Goal: Information Seeking & Learning: Check status

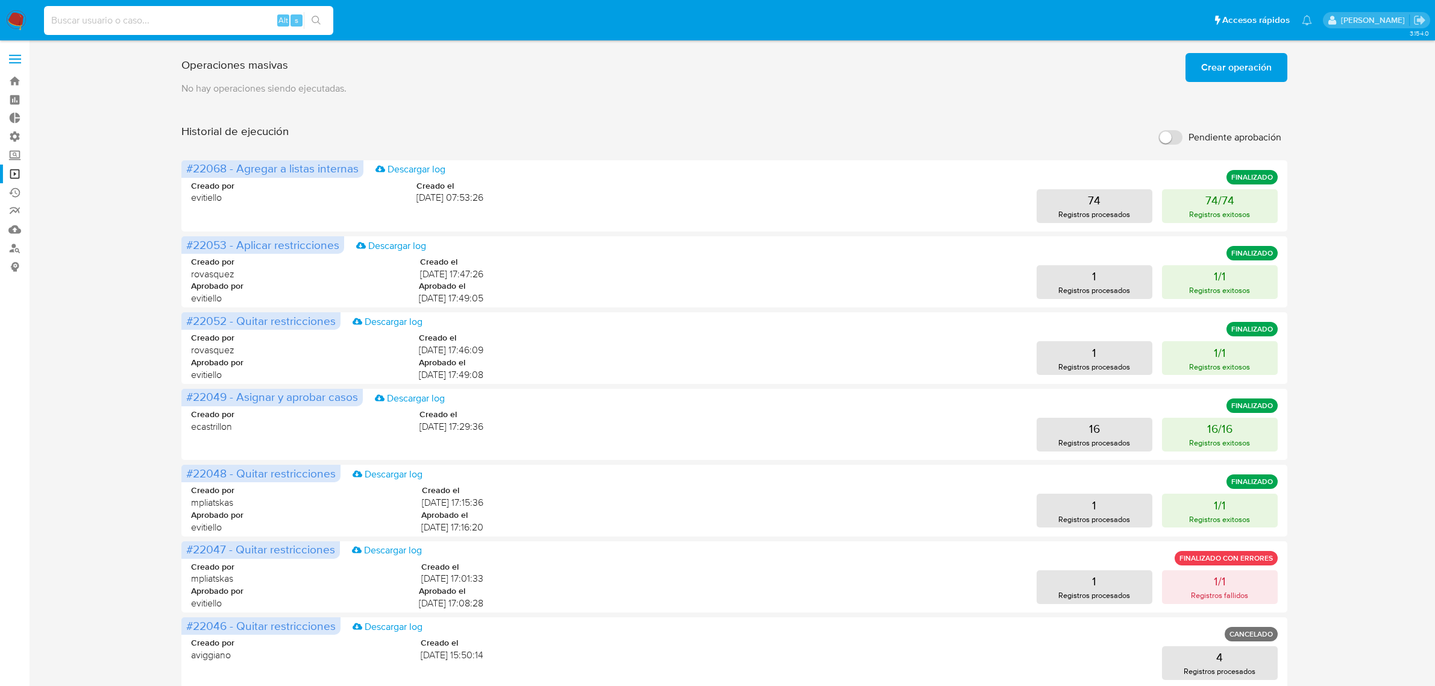
scroll to position [51, 0]
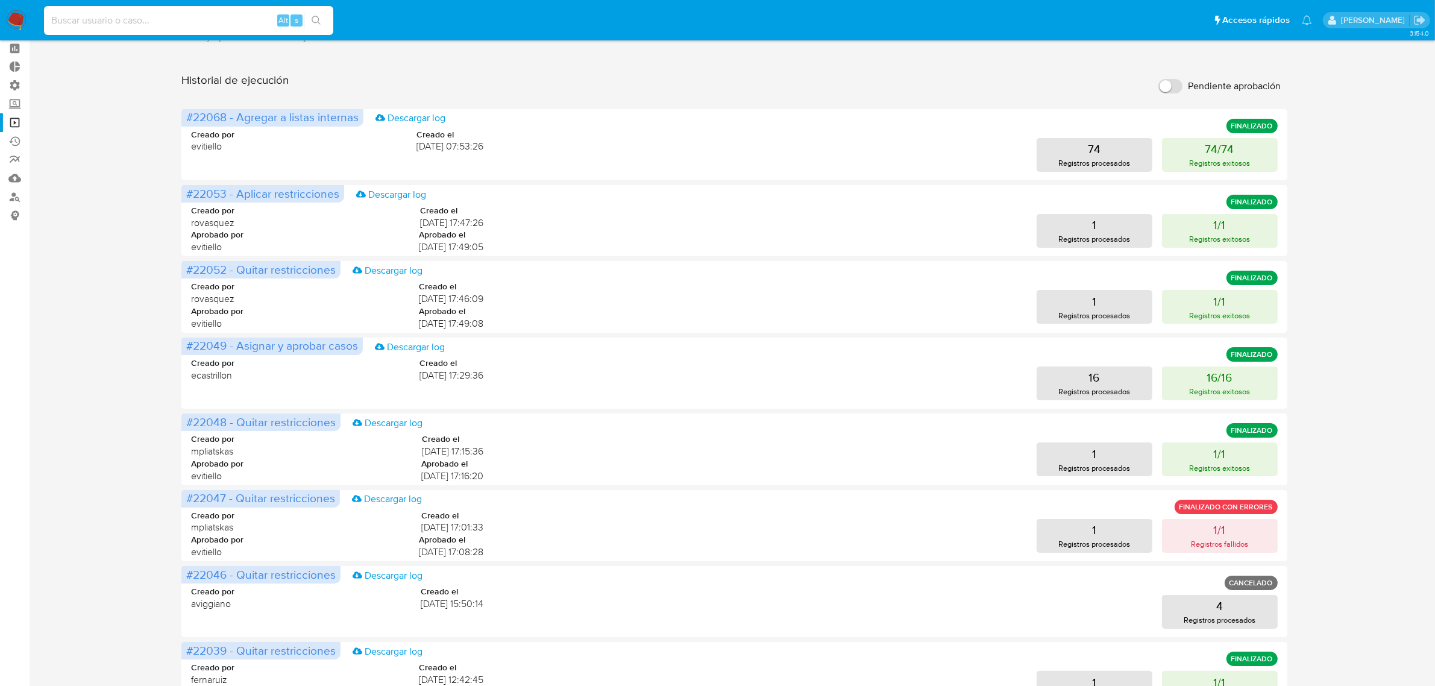
click at [187, 18] on input at bounding box center [188, 21] width 289 height 16
type input "In1UH21CYoXstcdxrA8iNflq"
click at [194, 20] on input "In1UH21CYoXstcdxrA8iNflq" at bounding box center [188, 21] width 289 height 16
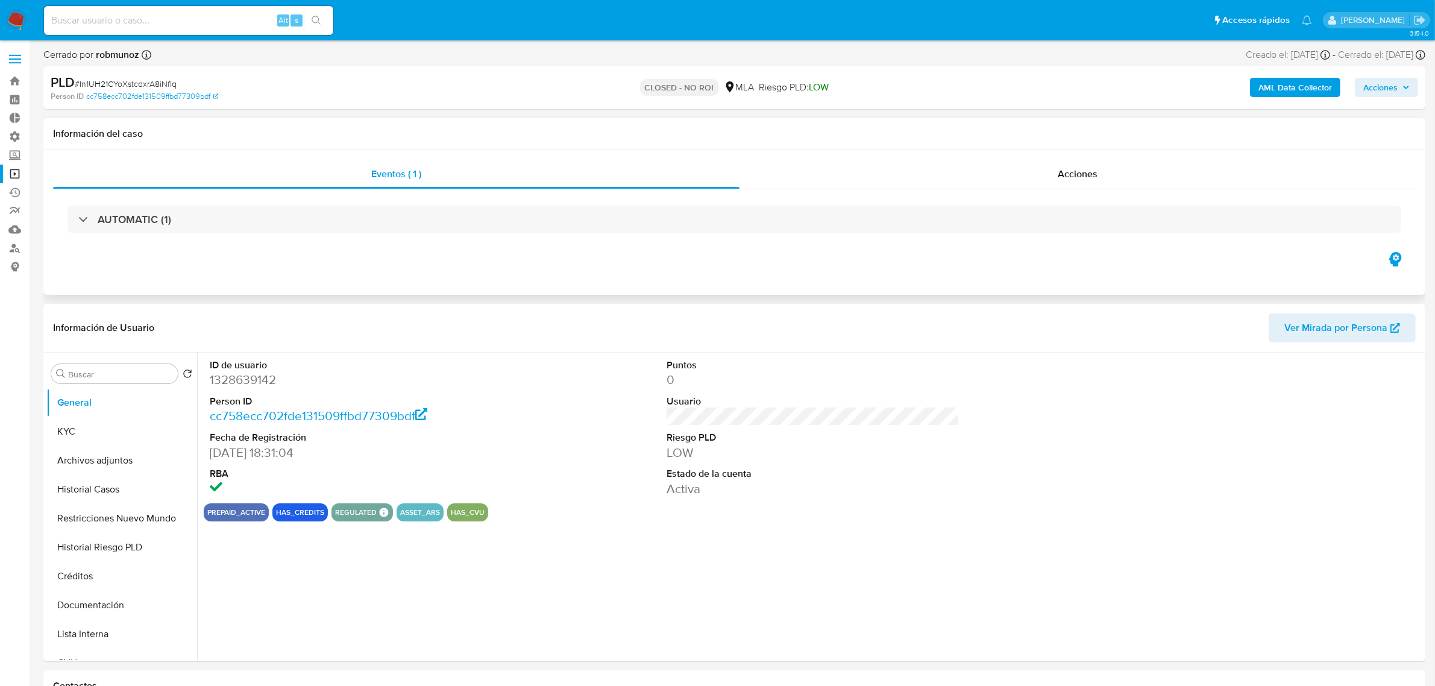
select select "10"
click at [1045, 176] on div "Acciones" at bounding box center [1078, 174] width 676 height 29
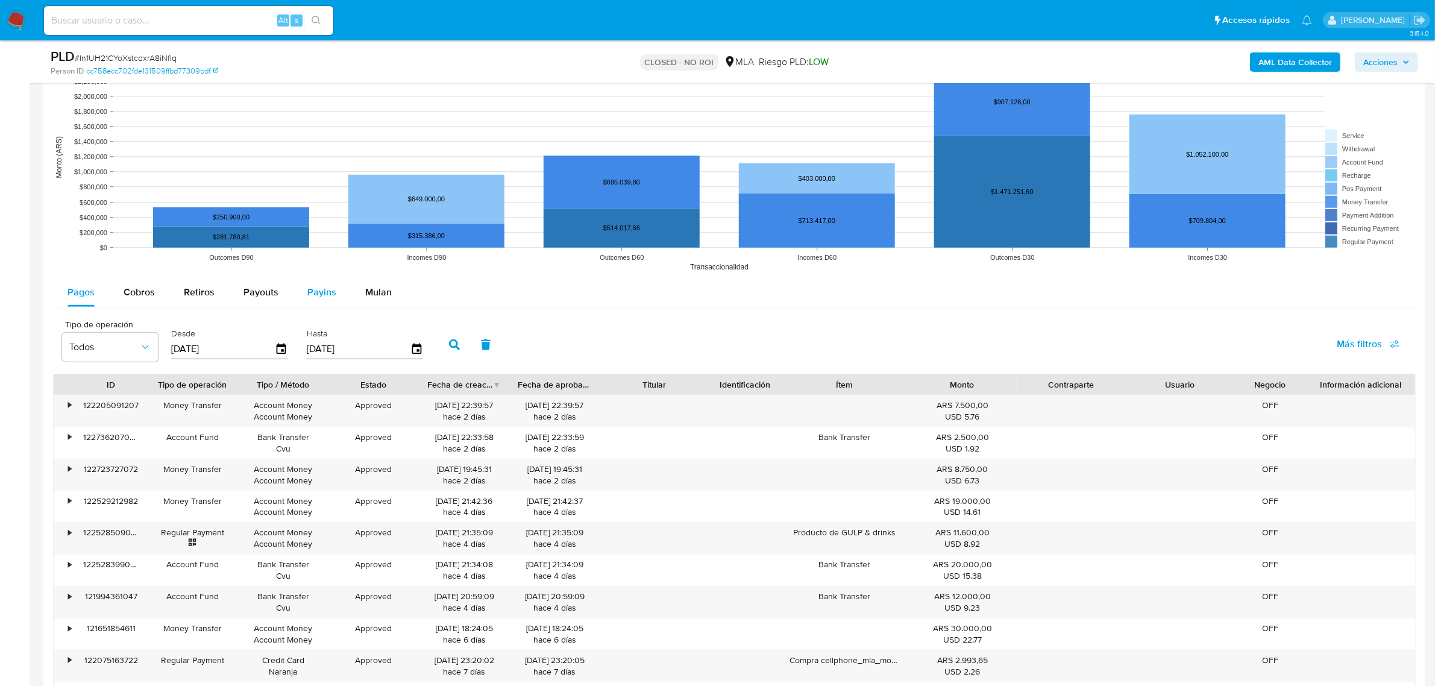
scroll to position [1130, 0]
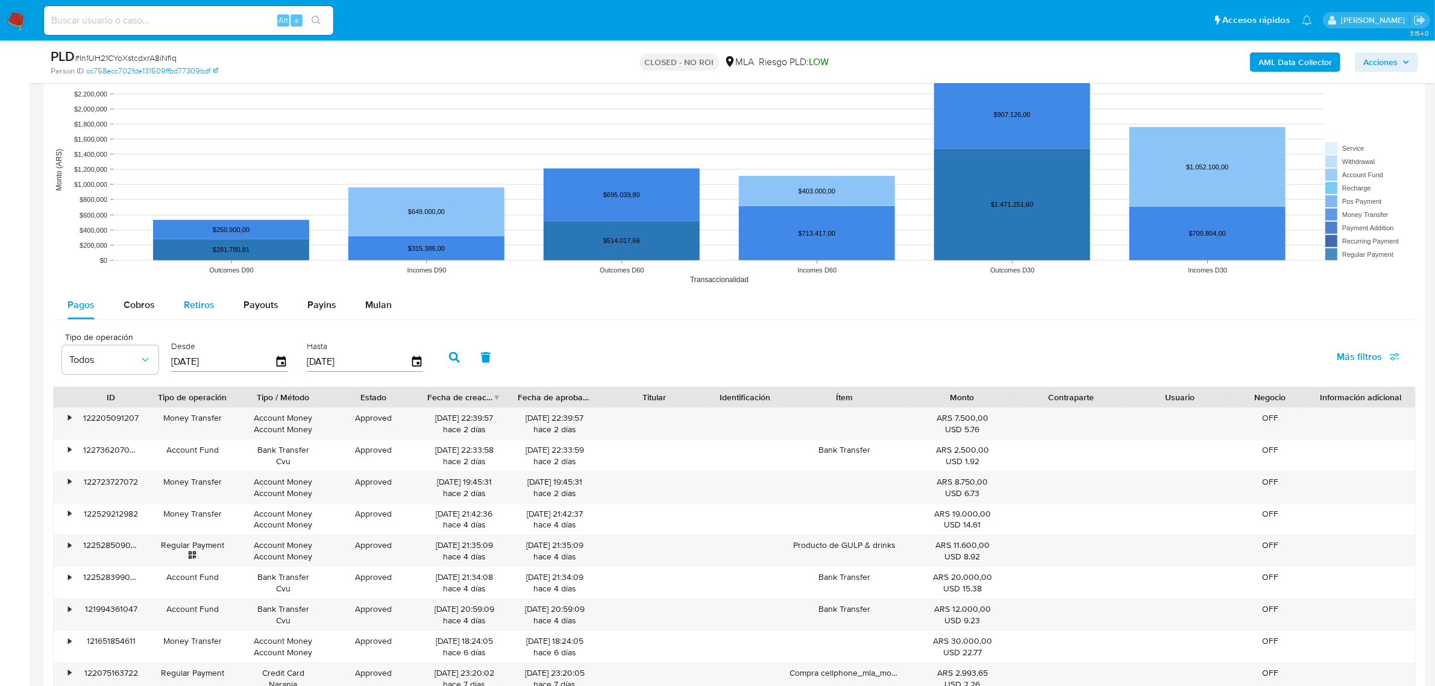
click at [202, 301] on span "Retiros" at bounding box center [199, 305] width 31 height 14
select select "10"
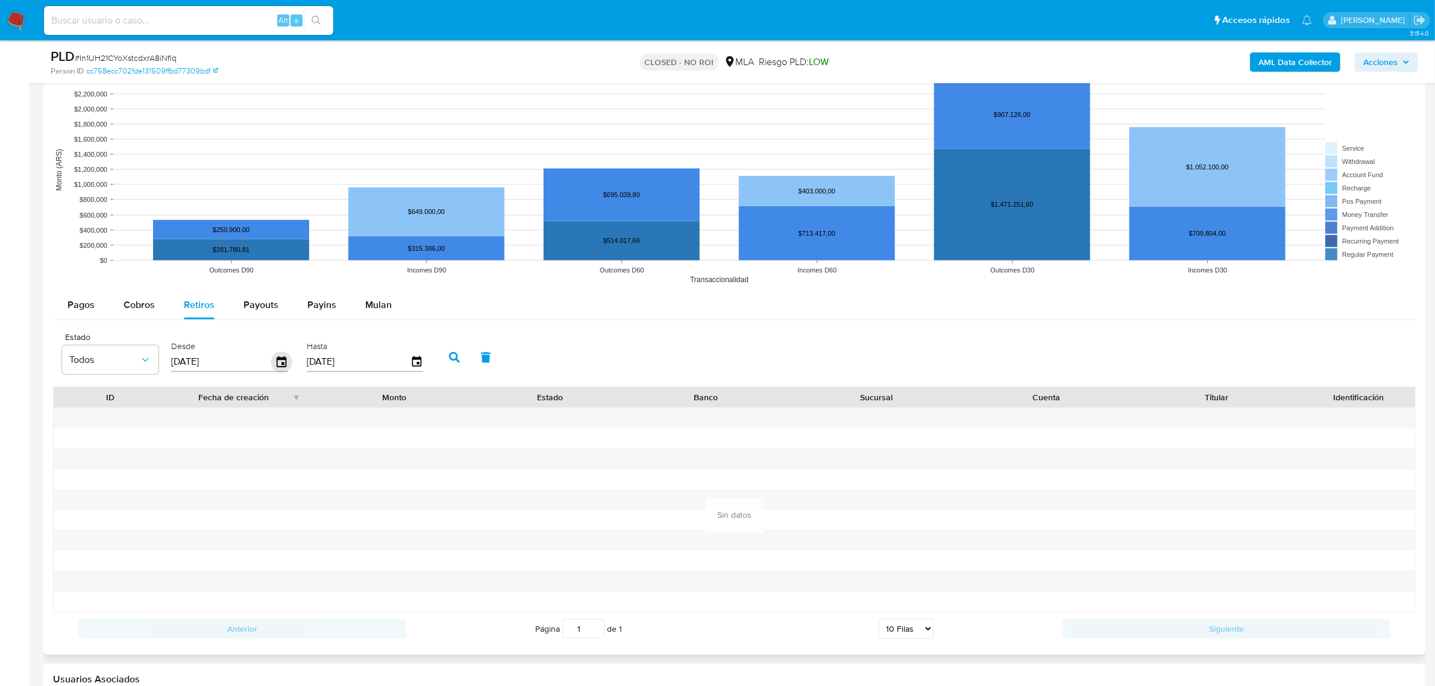
click at [281, 366] on icon "button" at bounding box center [282, 361] width 10 height 11
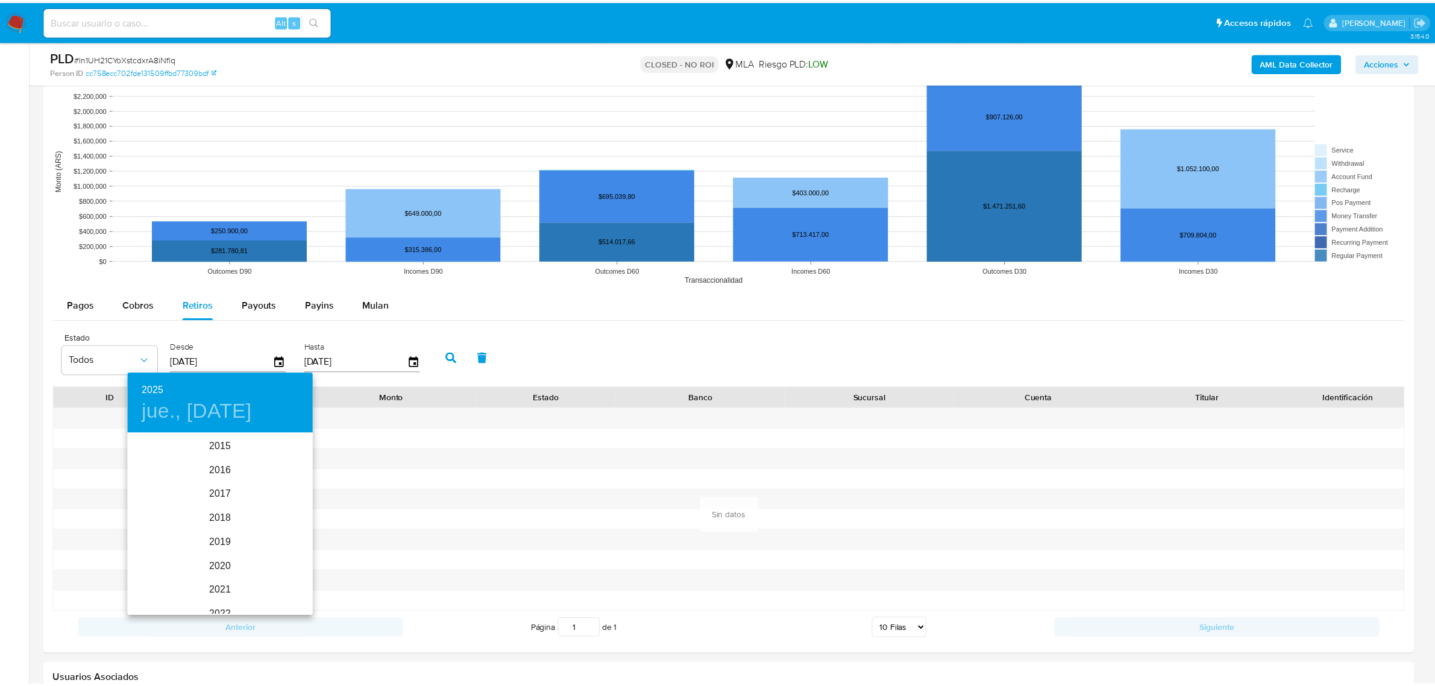
scroll to position [169, 0]
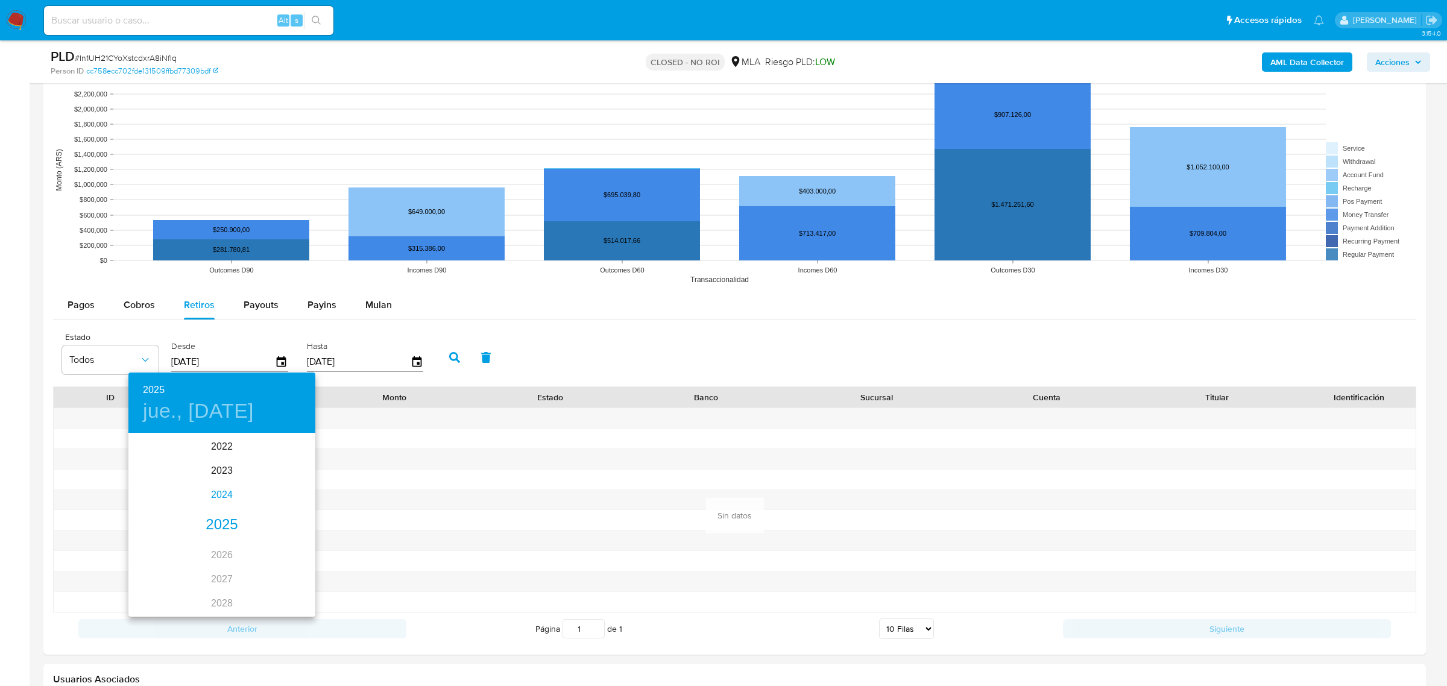
click at [221, 490] on div "2024" at bounding box center [221, 495] width 187 height 24
click at [164, 450] on div "ene." at bounding box center [159, 457] width 62 height 45
type input "[DATE]"
click at [441, 357] on div at bounding box center [723, 343] width 1447 height 686
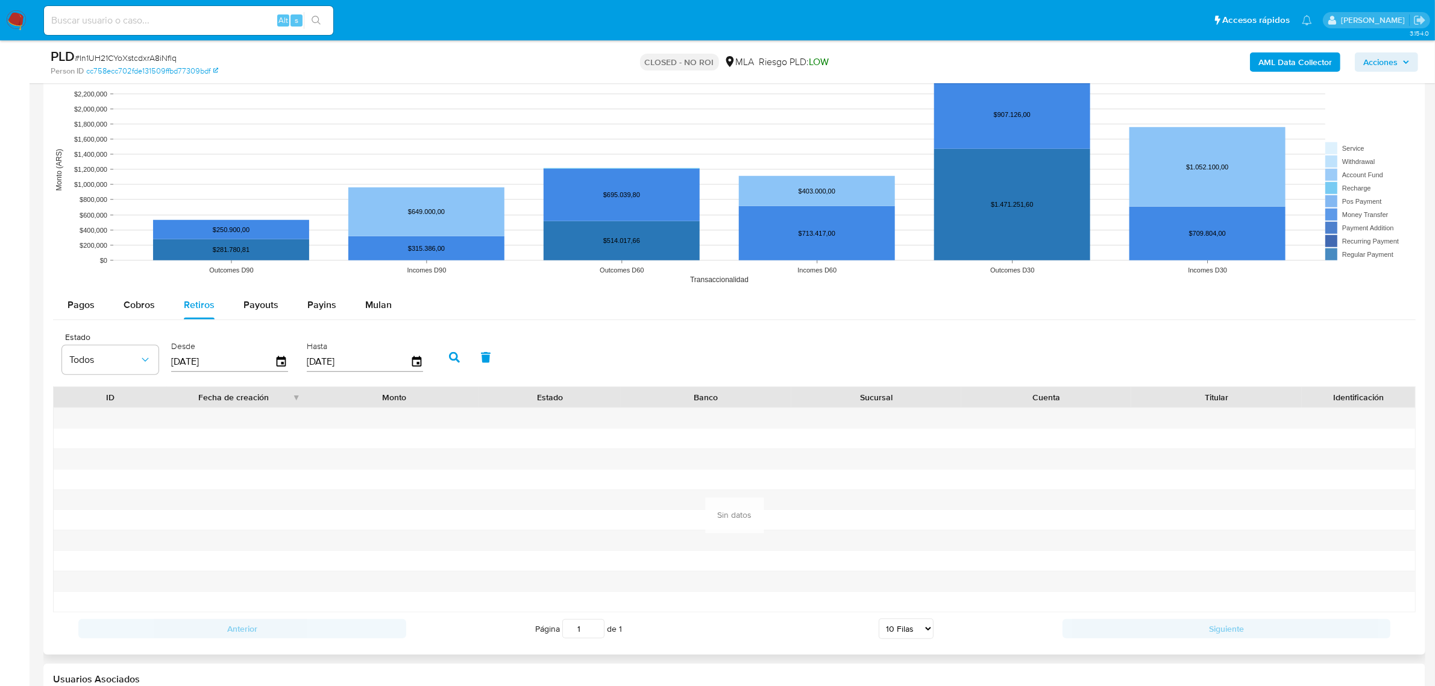
click at [451, 356] on icon "button" at bounding box center [454, 357] width 11 height 11
click at [272, 324] on div "Pagos Cobros Retiros Payouts Payins Mulan Tipo de operación Todos Desde [DATE] …" at bounding box center [734, 468] width 1363 height 354
click at [274, 314] on div "Payouts" at bounding box center [261, 305] width 35 height 29
select select "10"
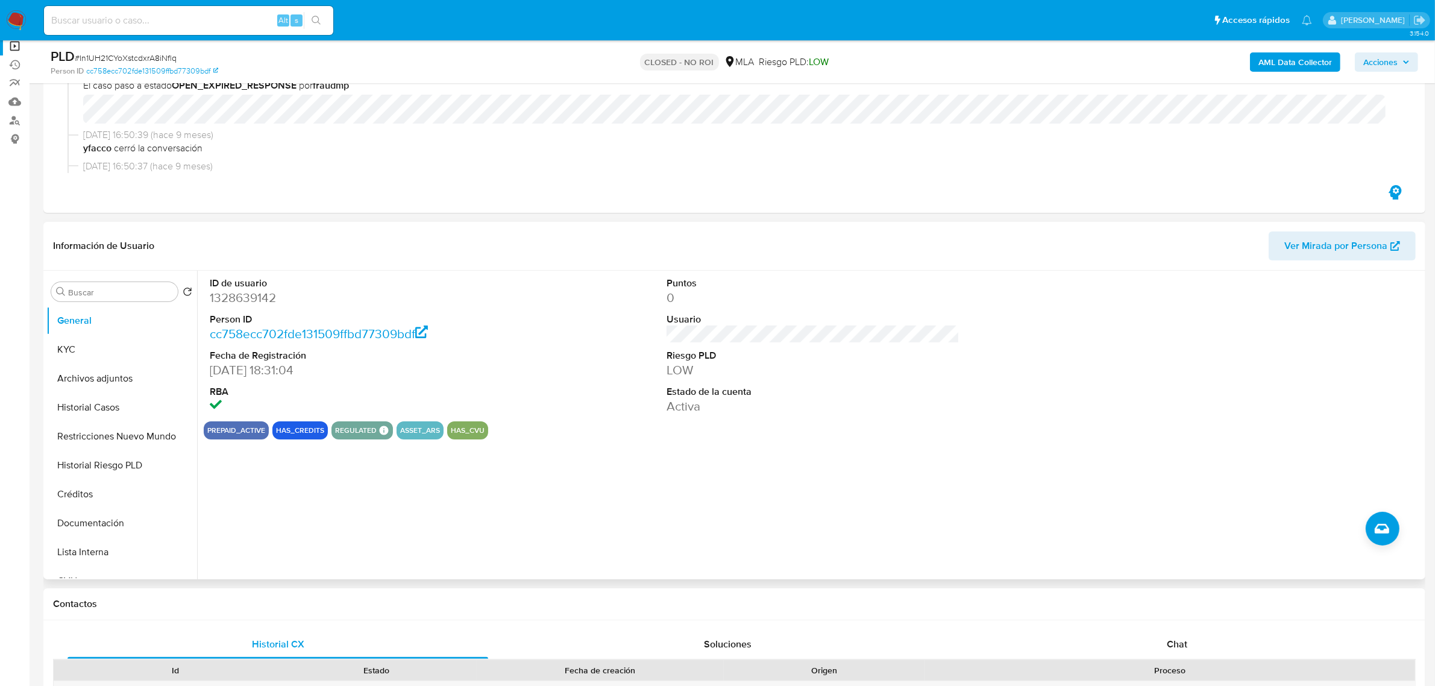
scroll to position [75, 0]
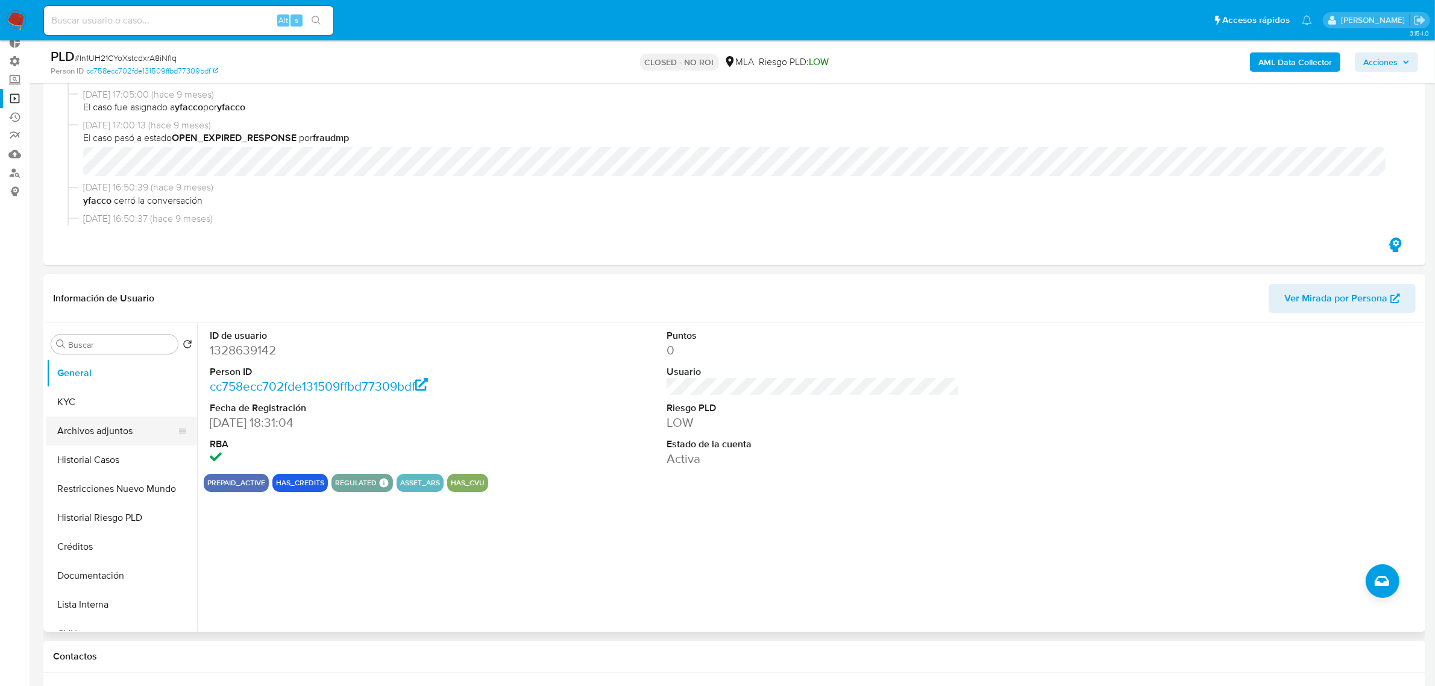
click at [108, 436] on button "Archivos adjuntos" at bounding box center [116, 430] width 141 height 29
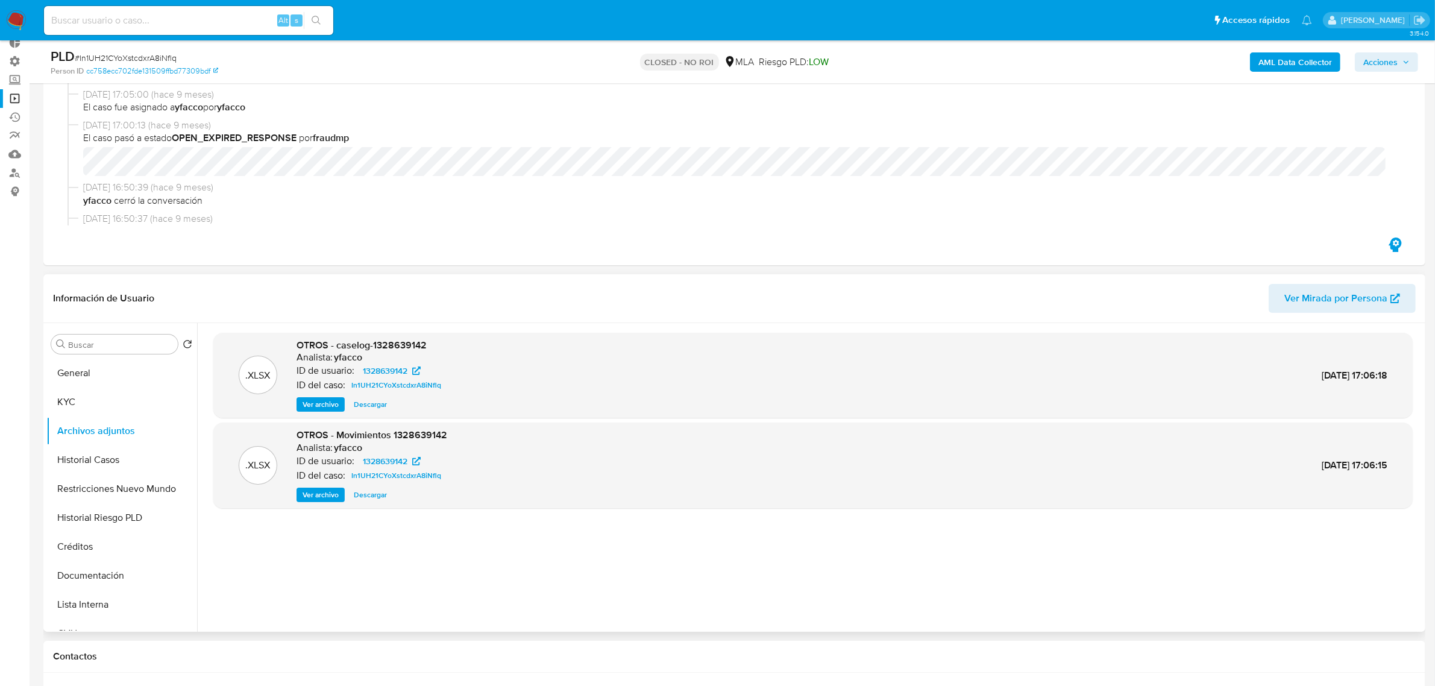
click at [362, 484] on div "OTROS - Movimientos 1328639142 Analista: yfacco ID de usuario: 1328639142 ID de…" at bounding box center [372, 466] width 151 height 74
click at [366, 495] on span "Descargar" at bounding box center [370, 495] width 33 height 12
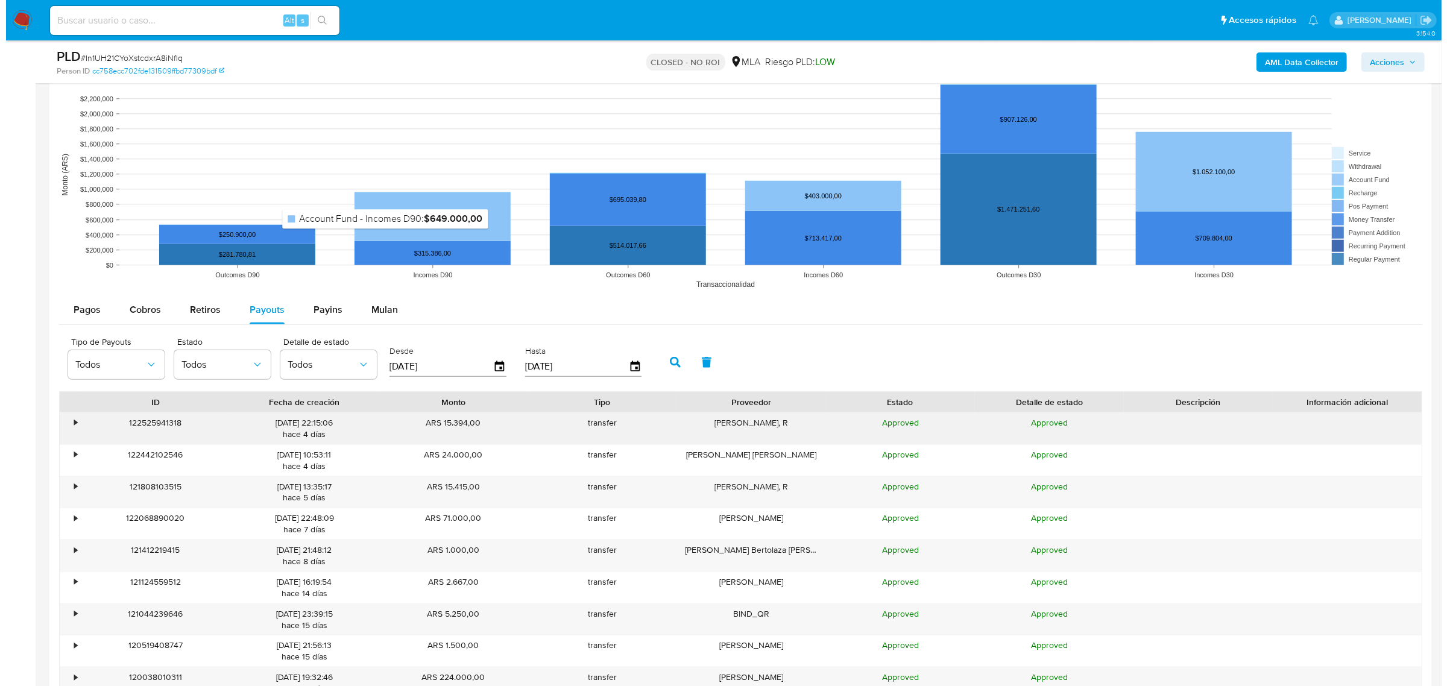
scroll to position [1130, 0]
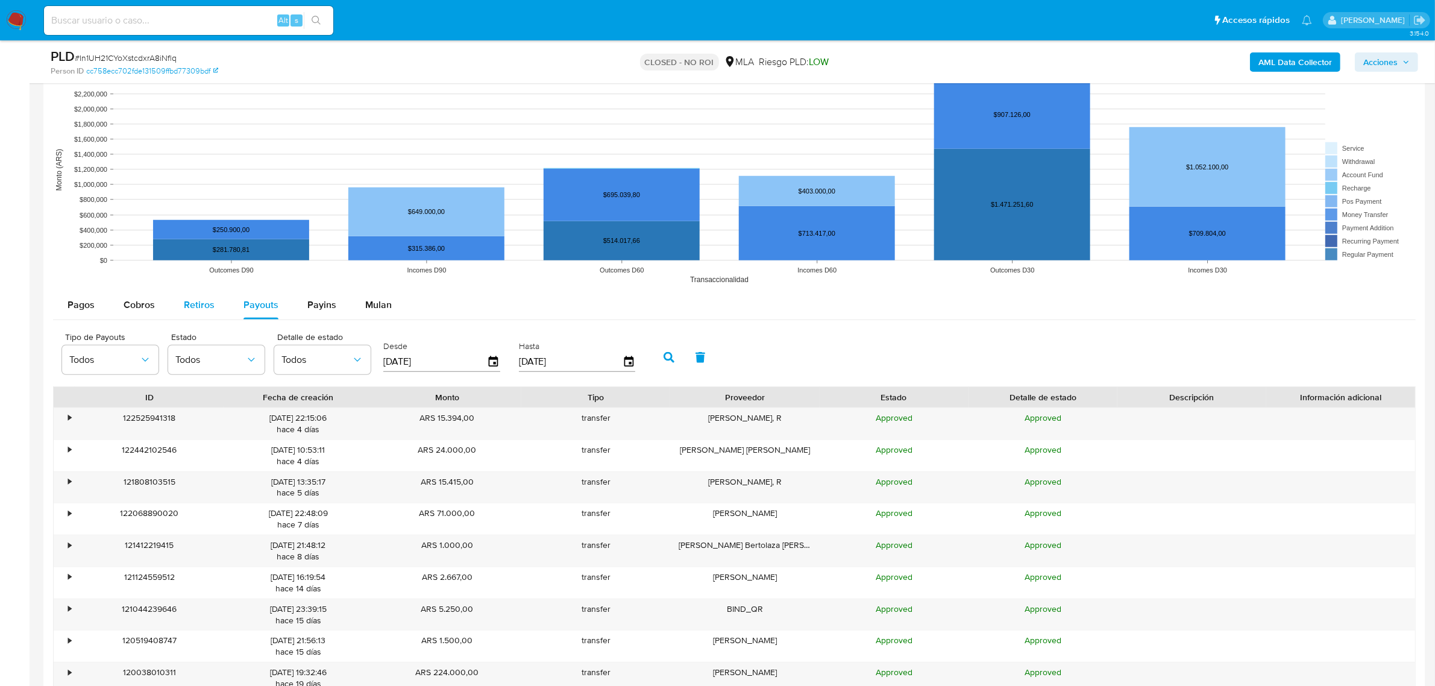
click at [191, 300] on span "Retiros" at bounding box center [199, 305] width 31 height 14
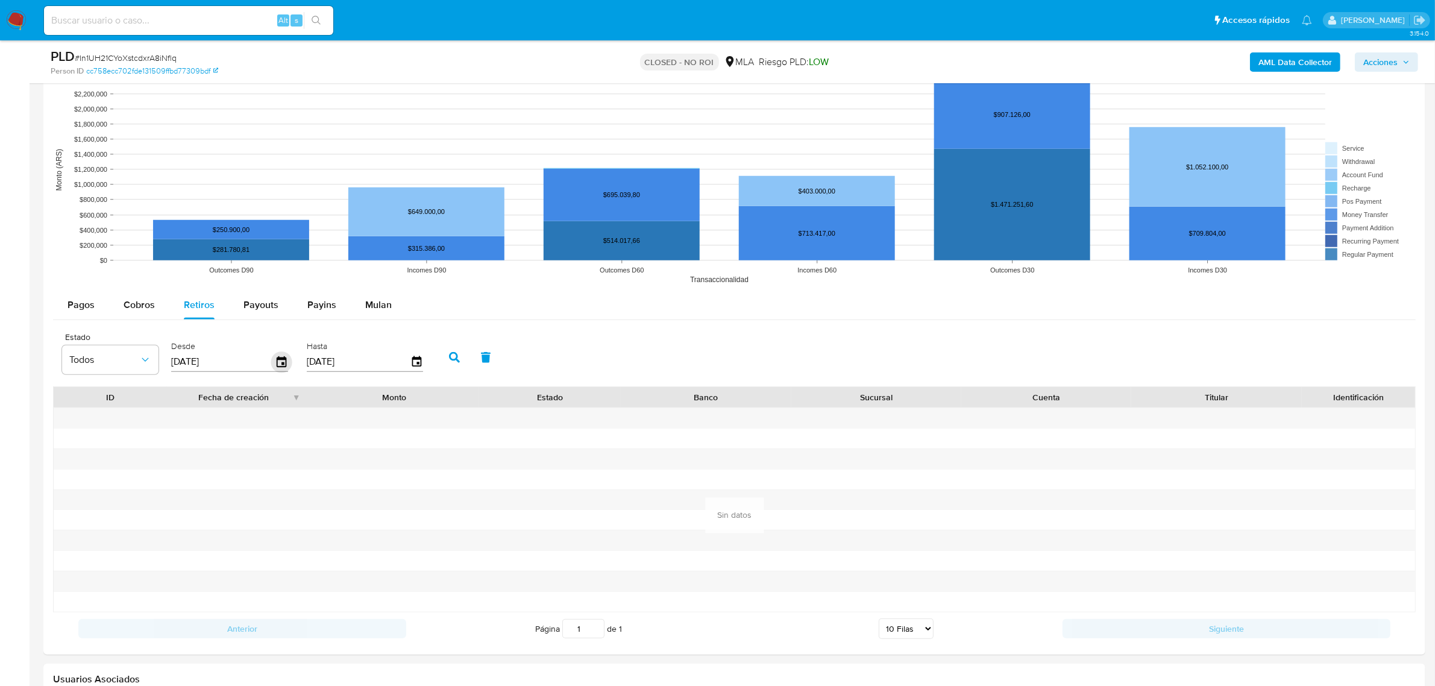
click at [280, 363] on icon "button" at bounding box center [282, 361] width 10 height 11
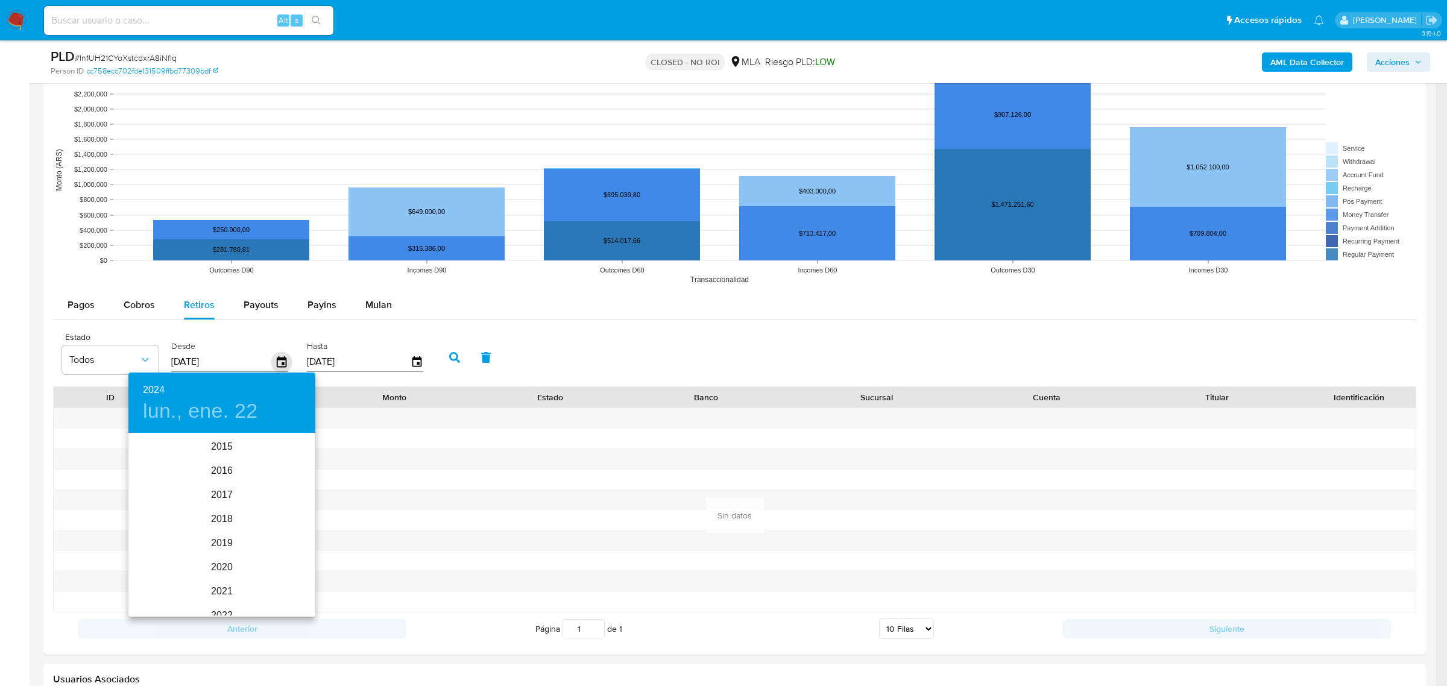
scroll to position [145, 0]
click at [204, 518] on div "2024" at bounding box center [221, 525] width 187 height 24
click at [227, 547] on div "ago." at bounding box center [221, 547] width 62 height 45
click at [221, 488] on button "1" at bounding box center [222, 497] width 22 height 22
type input "[DATE]"
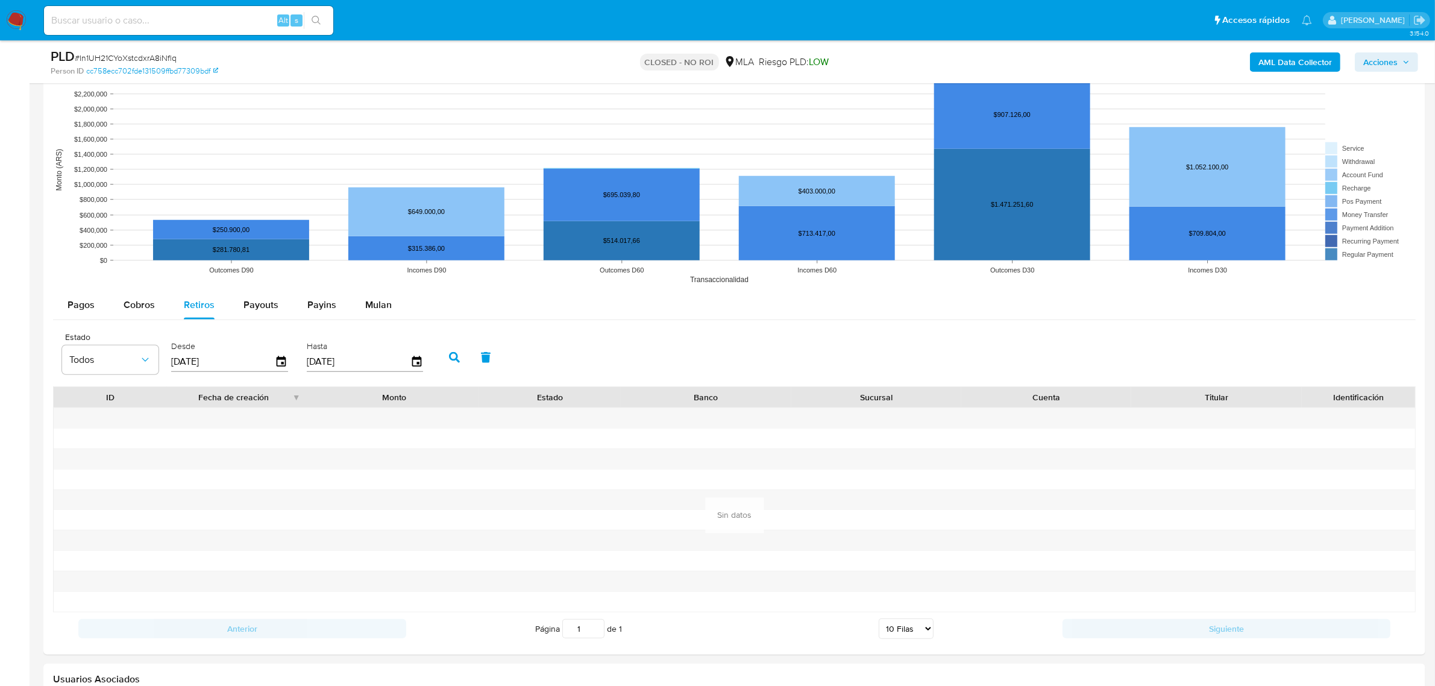
click at [444, 350] on button "button" at bounding box center [454, 357] width 31 height 29
click at [257, 306] on span "Payouts" at bounding box center [261, 305] width 35 height 14
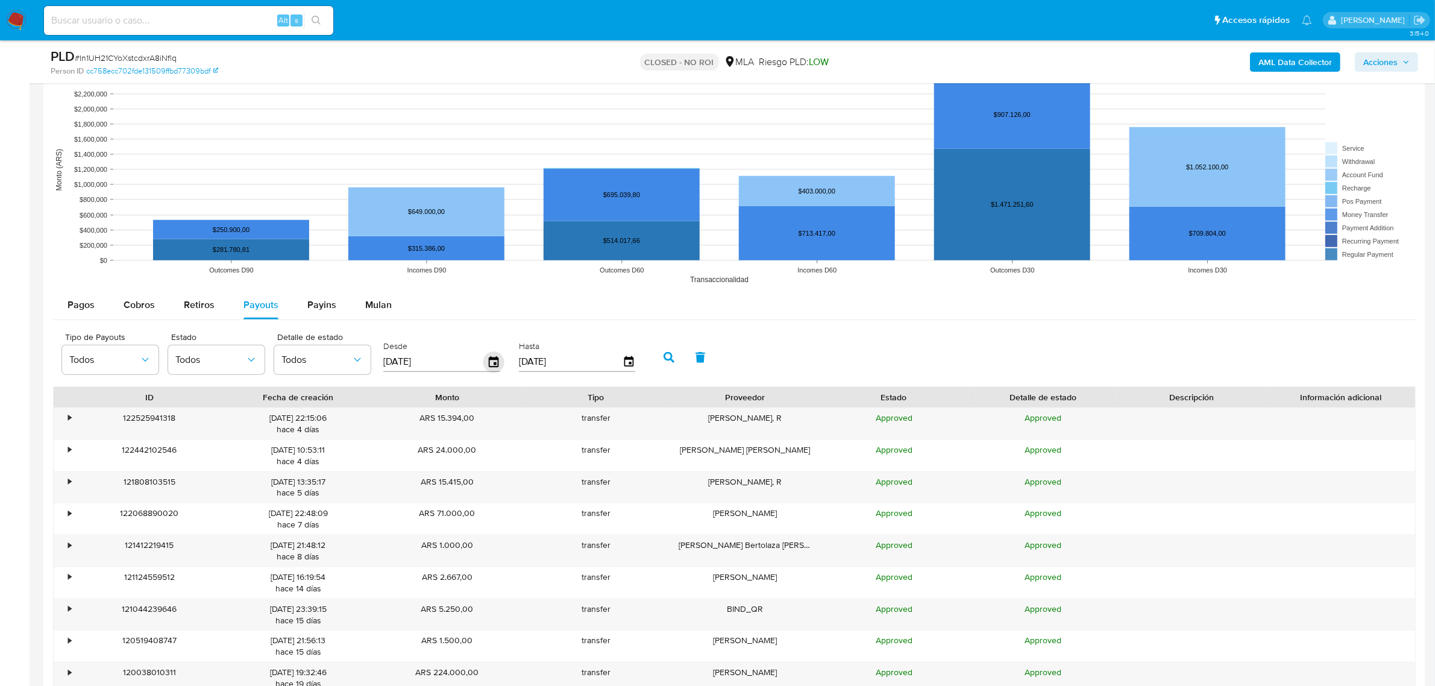
click at [497, 359] on icon "button" at bounding box center [493, 361] width 21 height 21
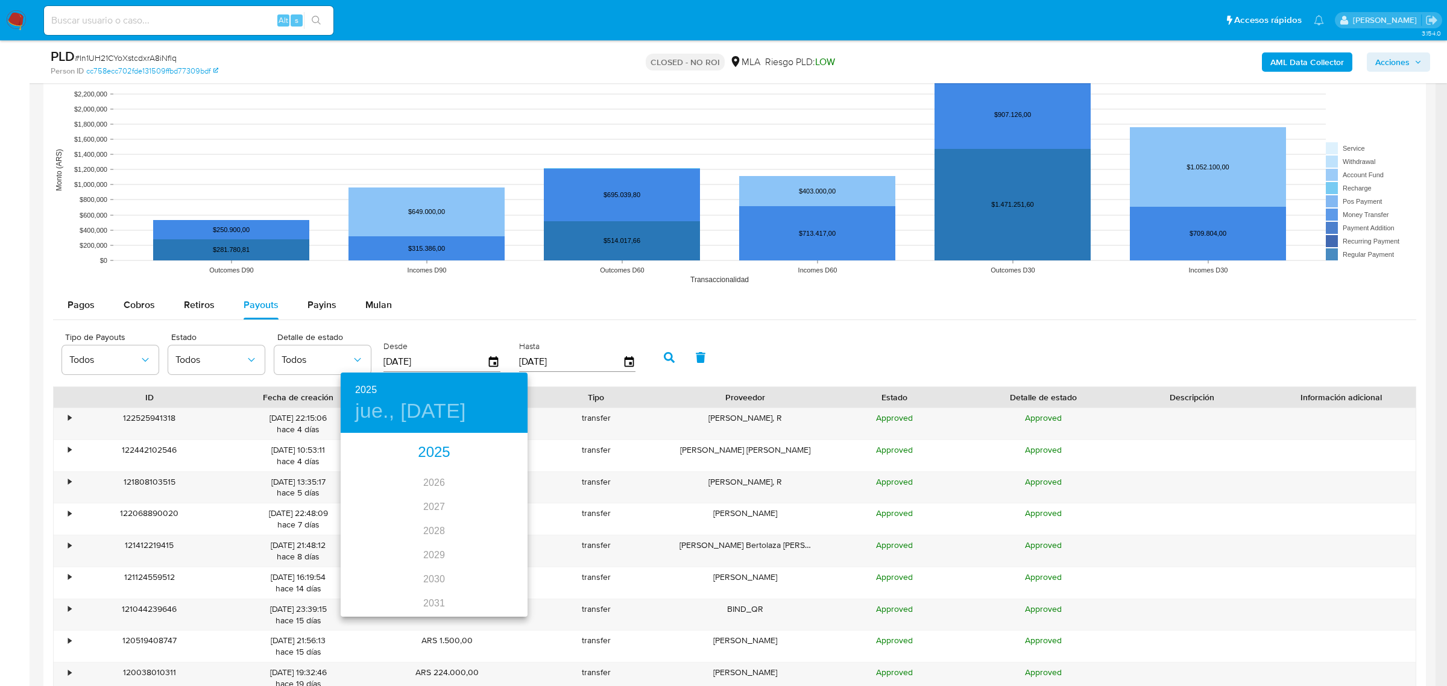
click at [372, 389] on h6 "2025" at bounding box center [366, 390] width 22 height 17
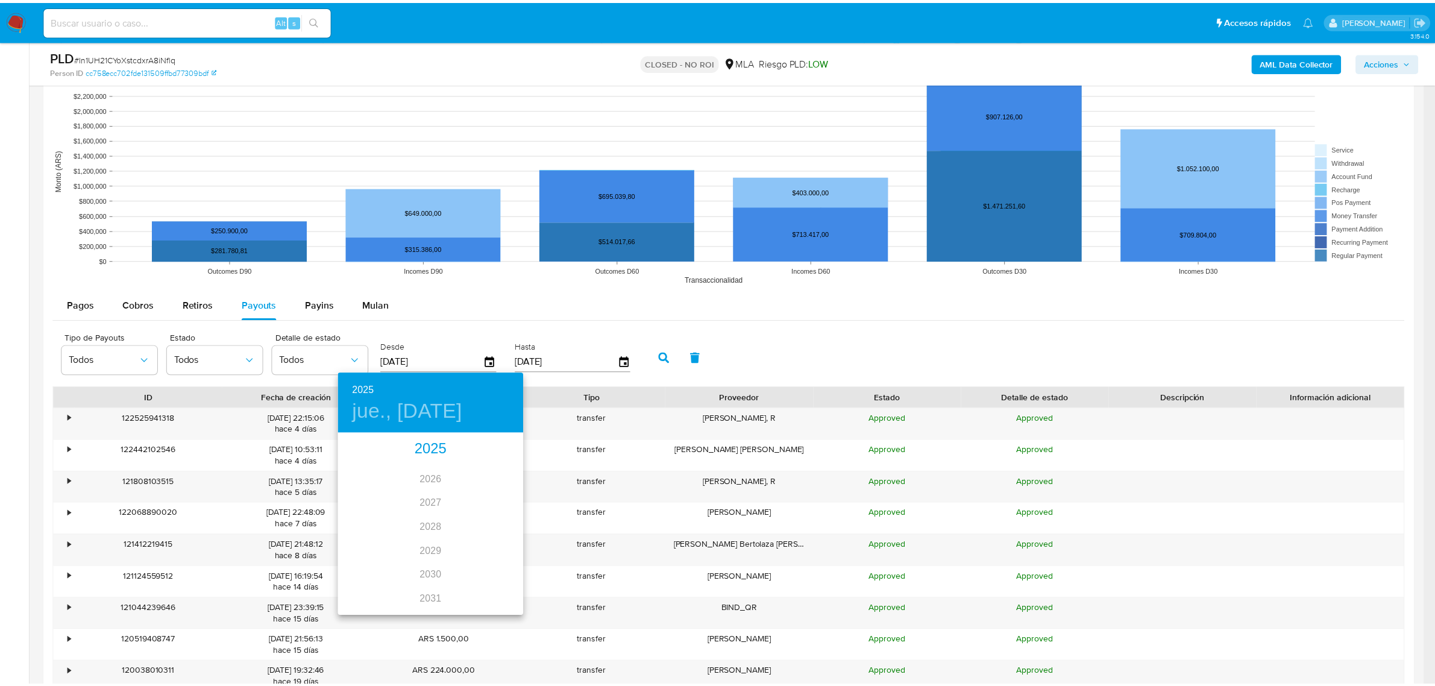
scroll to position [0, 0]
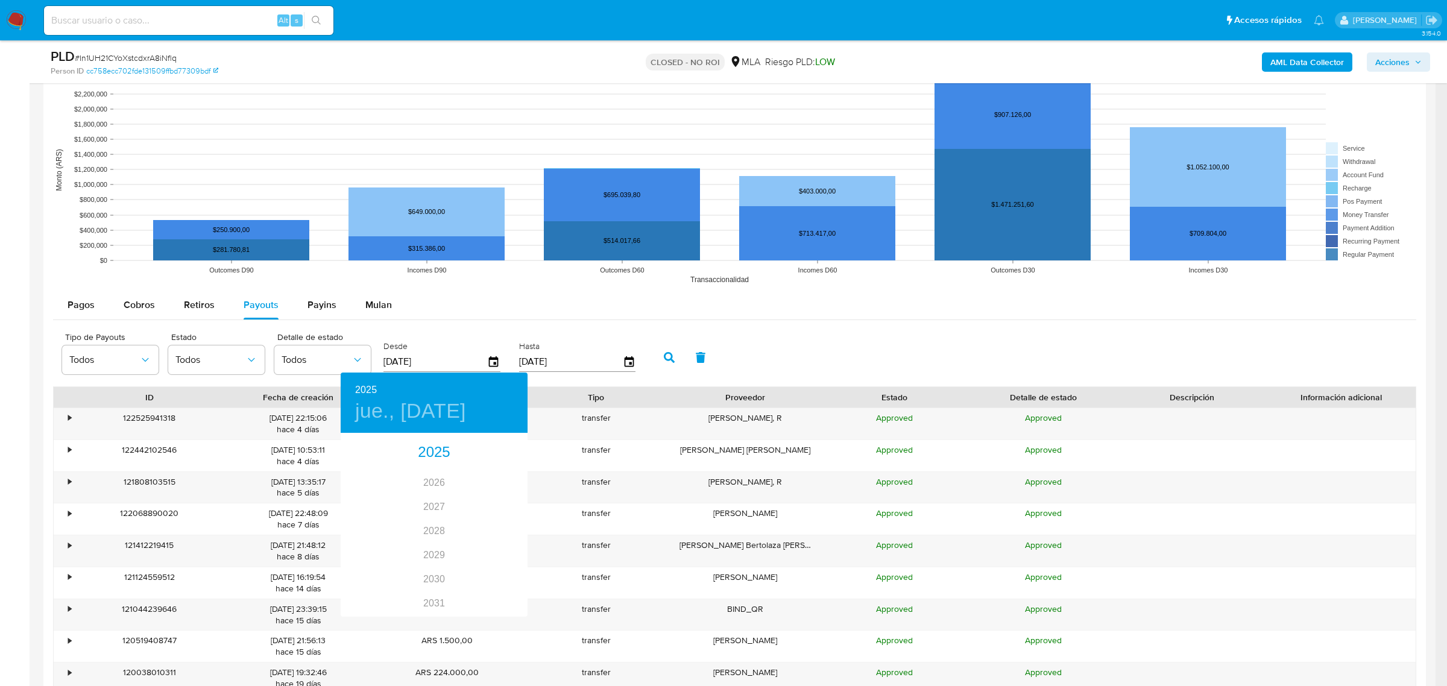
click at [787, 336] on div at bounding box center [723, 343] width 1447 height 686
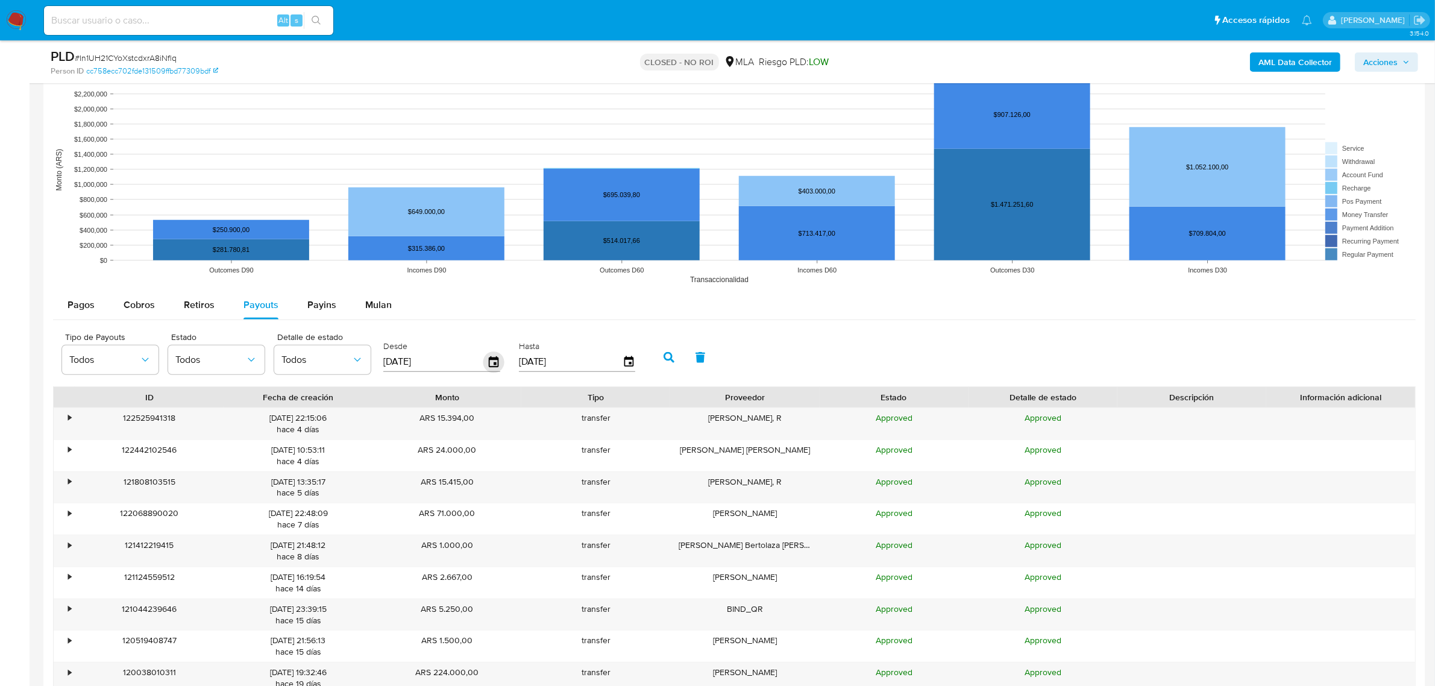
click at [486, 360] on icon "button" at bounding box center [493, 361] width 21 height 21
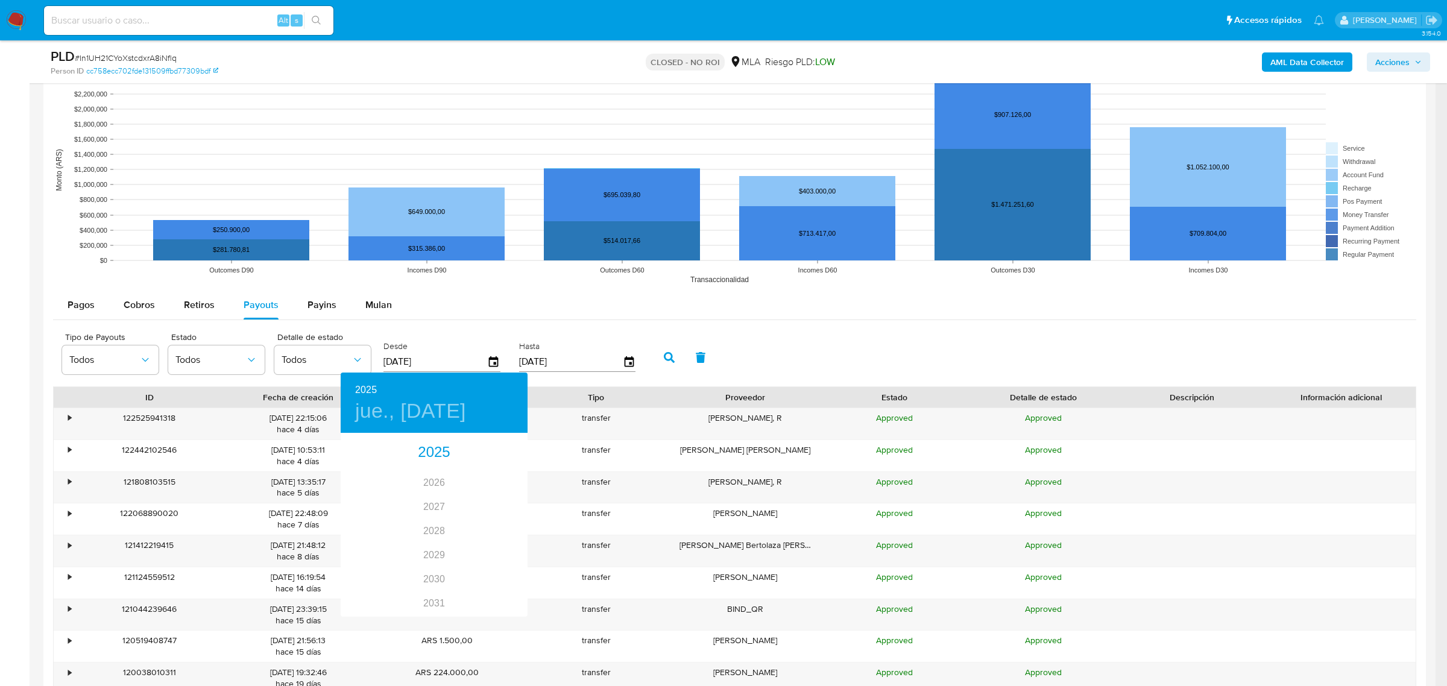
drag, startPoint x: 453, startPoint y: 351, endPoint x: 448, endPoint y: 357, distance: 7.7
click at [453, 351] on div at bounding box center [723, 343] width 1447 height 686
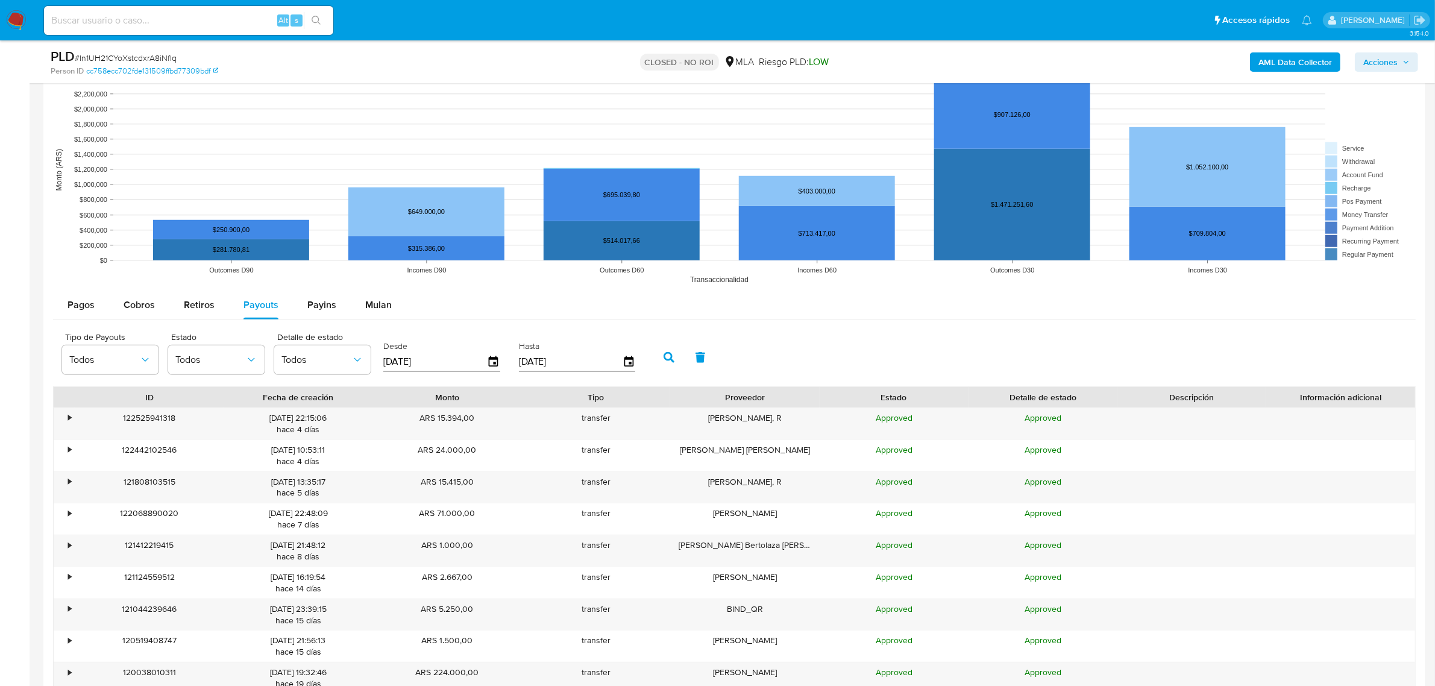
drag, startPoint x: 452, startPoint y: 362, endPoint x: 380, endPoint y: 357, distance: 72.5
click at [380, 357] on div "Desde [DATE]" at bounding box center [443, 356] width 126 height 48
type input "0_/__/____"
drag, startPoint x: 445, startPoint y: 368, endPoint x: 368, endPoint y: 356, distance: 78.0
click at [368, 356] on div "Tipo de Payouts Todos Estado Todos Detalle de estado Todos Desde 18/20/24__ Has…" at bounding box center [351, 356] width 591 height 48
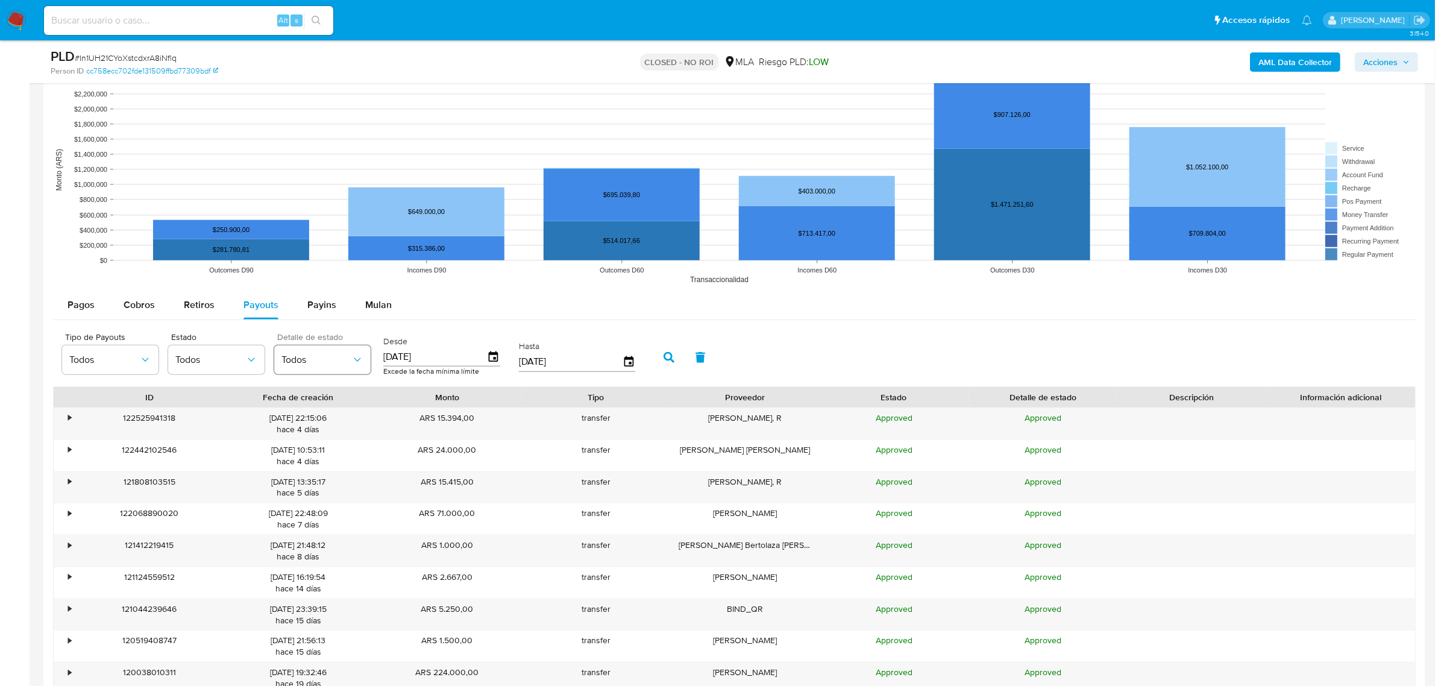
type input "[DATE]"
click at [667, 363] on icon "button" at bounding box center [669, 357] width 11 height 11
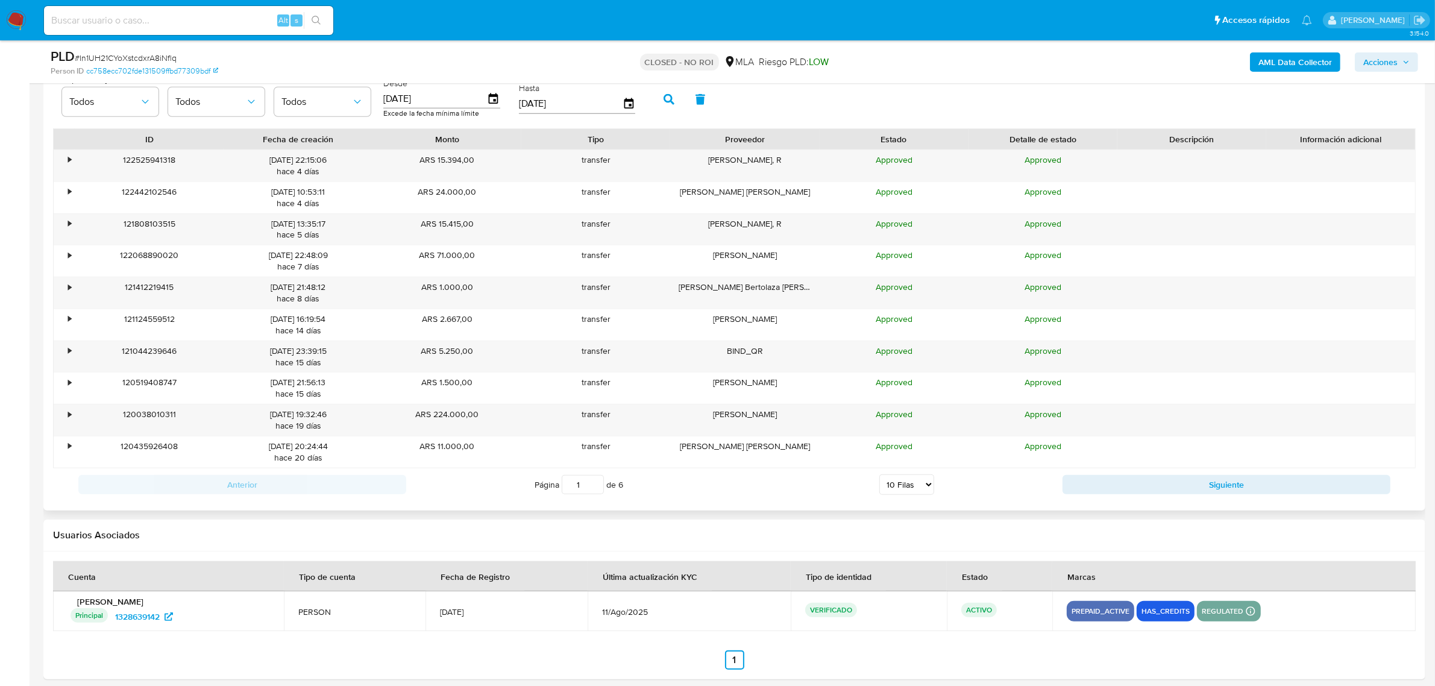
scroll to position [1400, 0]
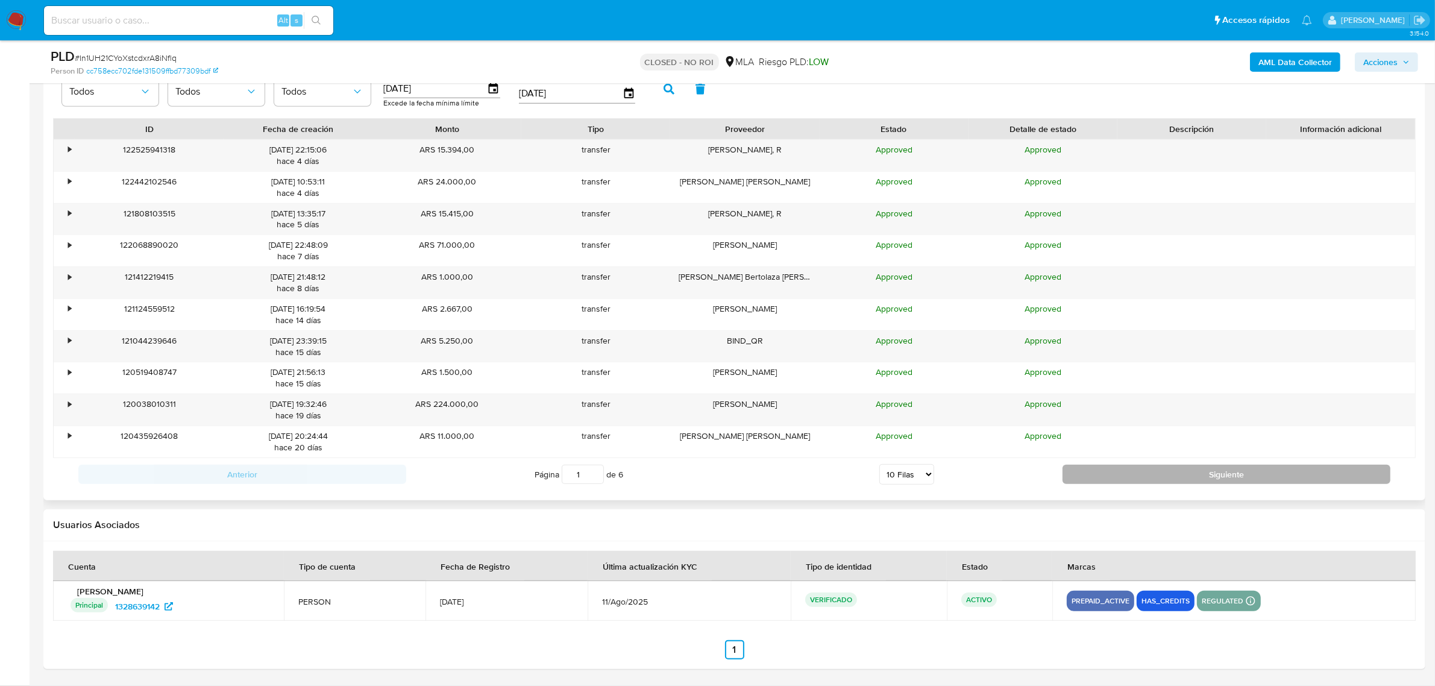
click at [1104, 469] on button "Siguiente" at bounding box center [1227, 474] width 328 height 19
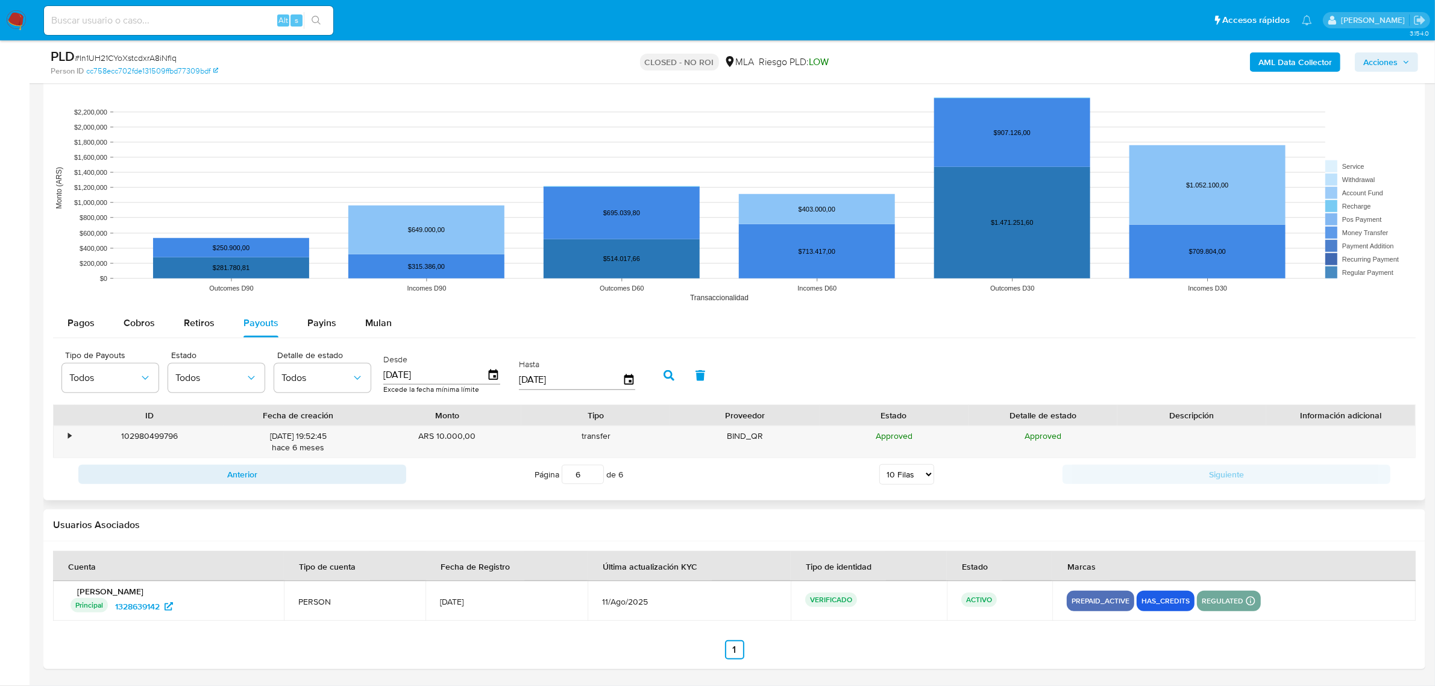
scroll to position [1112, 0]
click at [359, 470] on button "Anterior" at bounding box center [242, 474] width 328 height 19
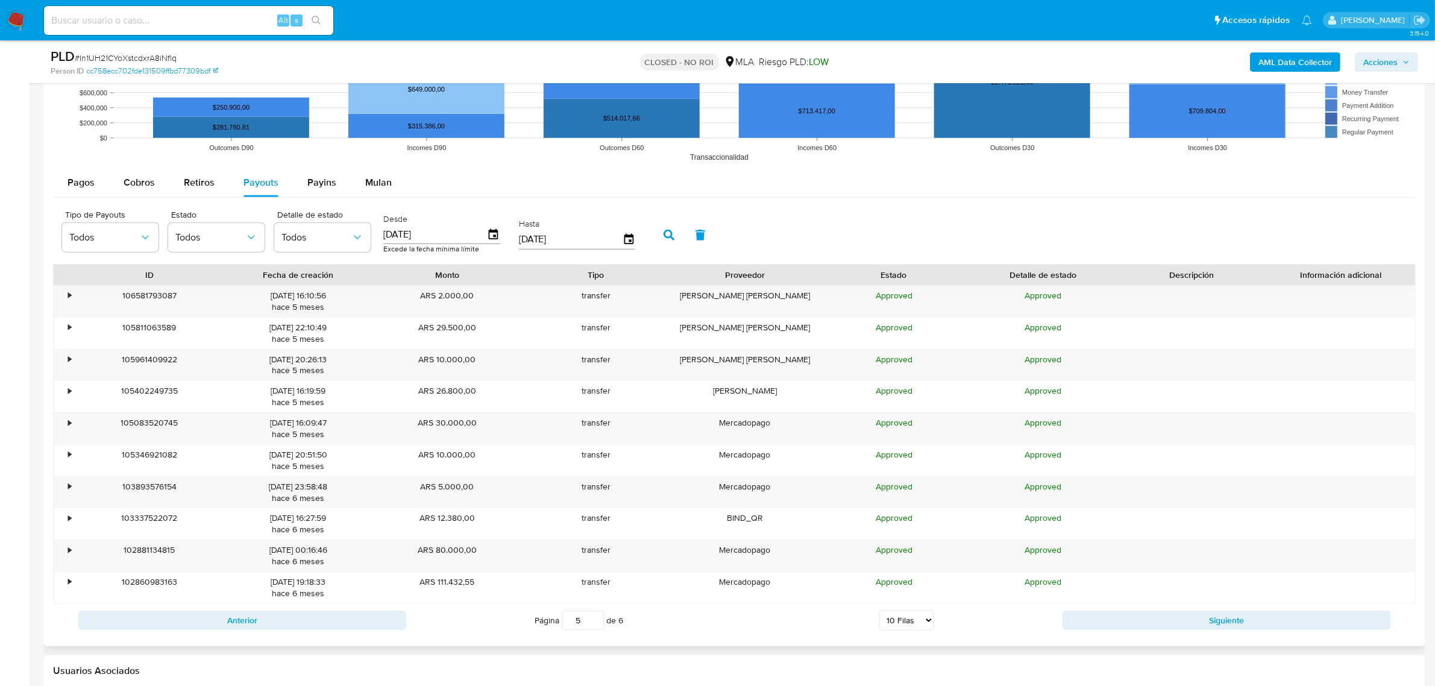
scroll to position [1400, 0]
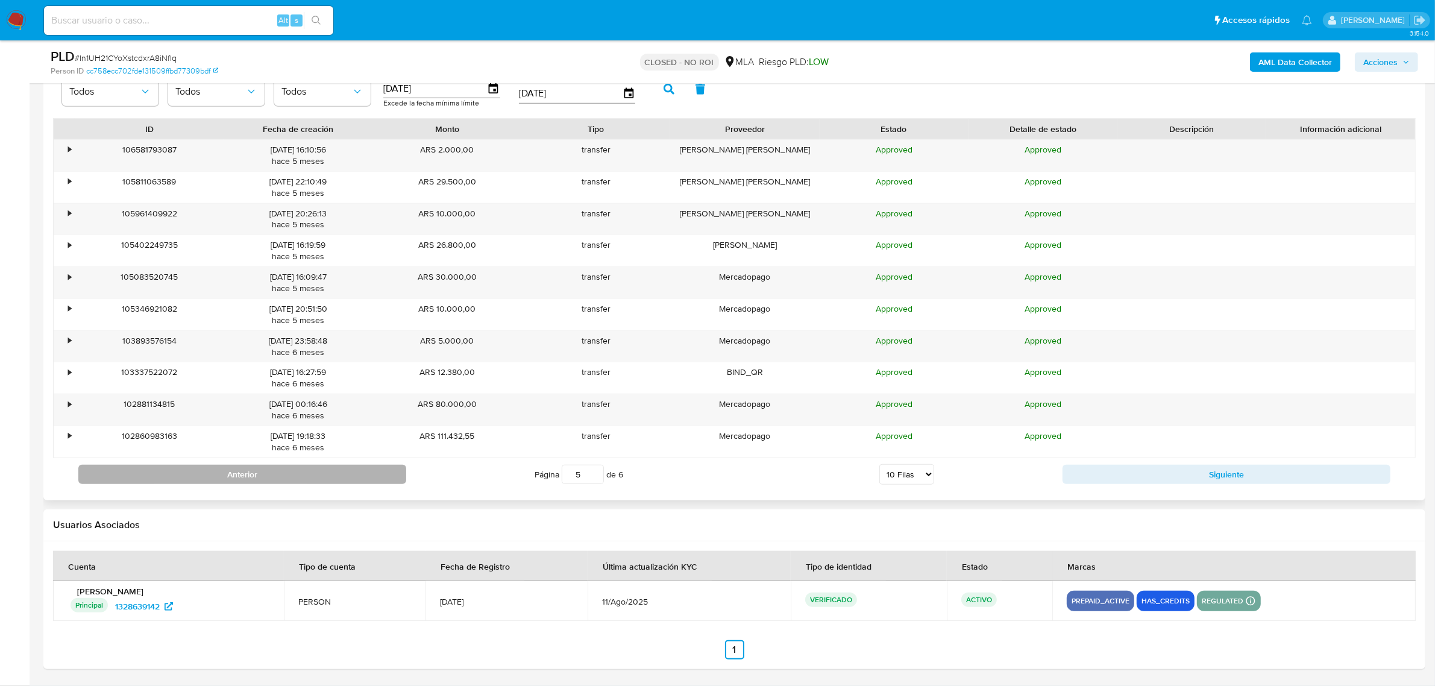
click at [357, 470] on button "Anterior" at bounding box center [242, 474] width 328 height 19
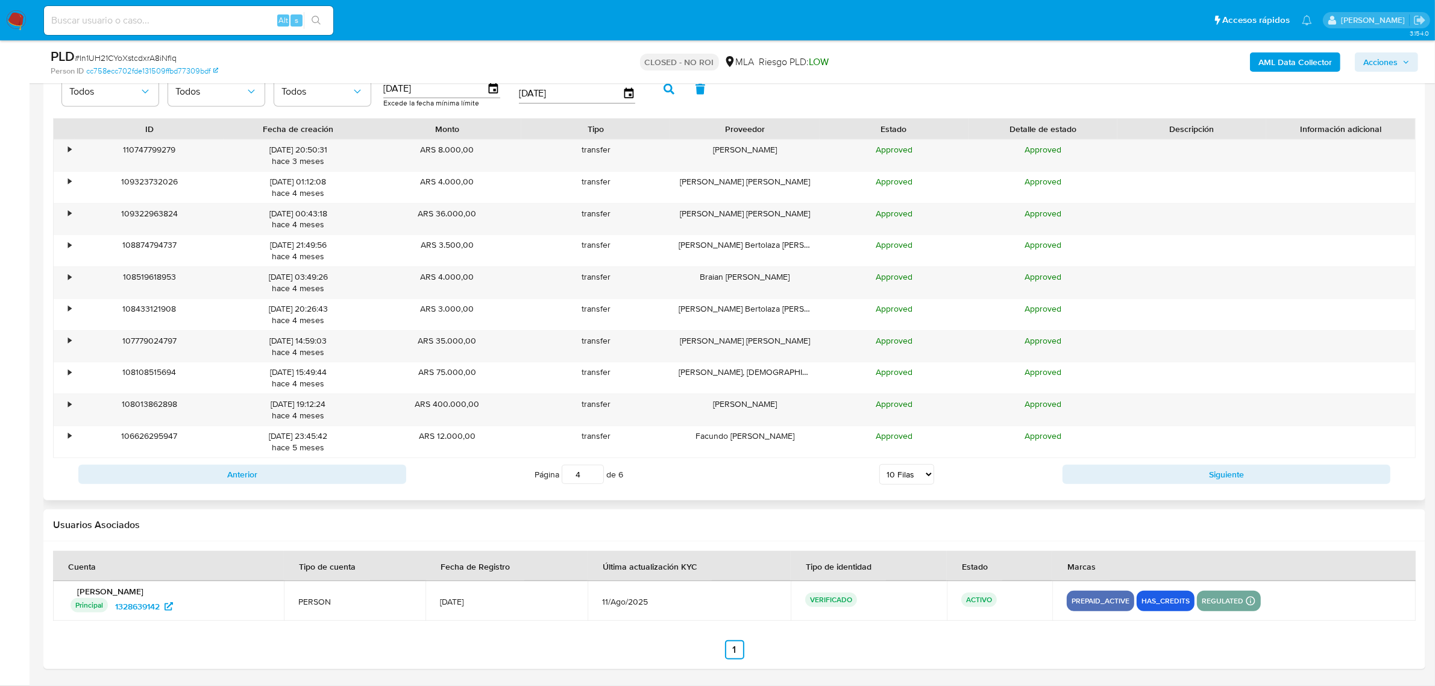
click at [351, 464] on div "Anterior Página 4 de 6 5 [PERSON_NAME] 10 [PERSON_NAME] 20 [PERSON_NAME] 25 [PE…" at bounding box center [734, 474] width 1363 height 33
click at [342, 465] on button "Anterior" at bounding box center [242, 474] width 328 height 19
type input "3"
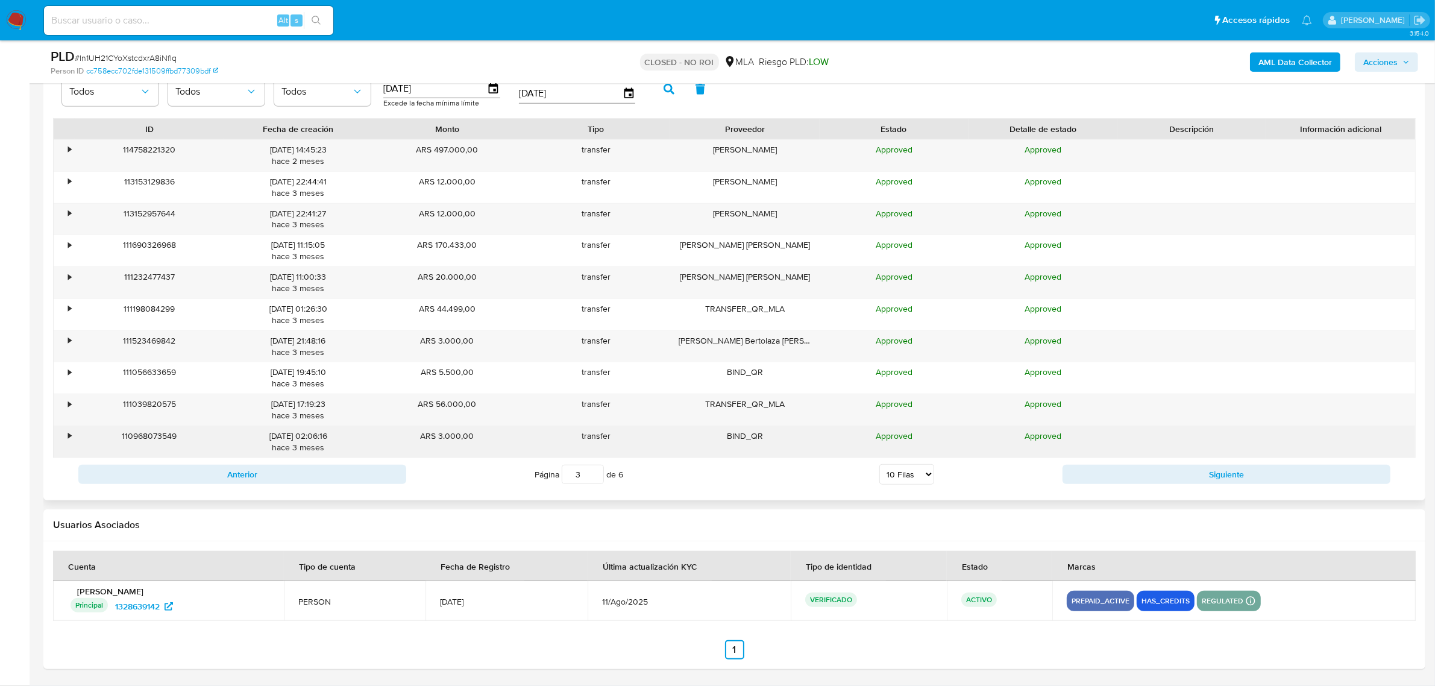
click at [60, 433] on div "•" at bounding box center [64, 441] width 21 height 31
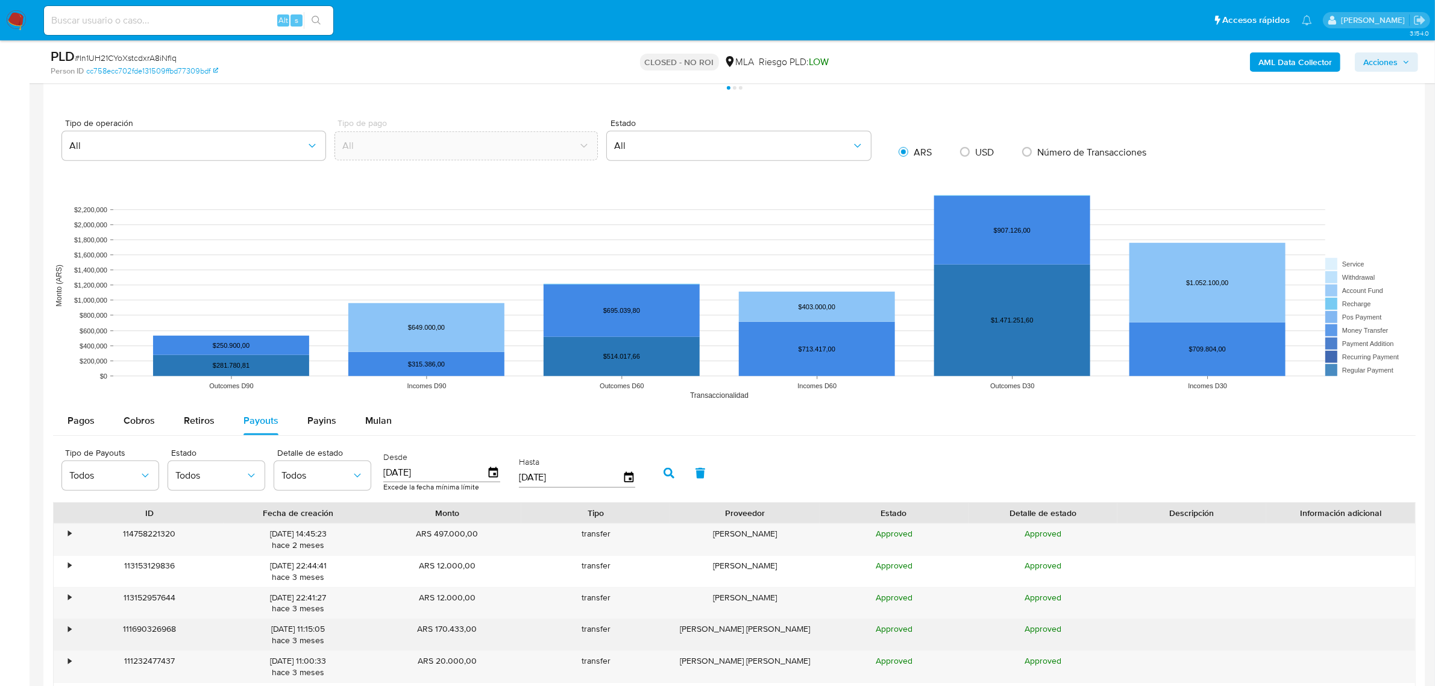
scroll to position [1055, 0]
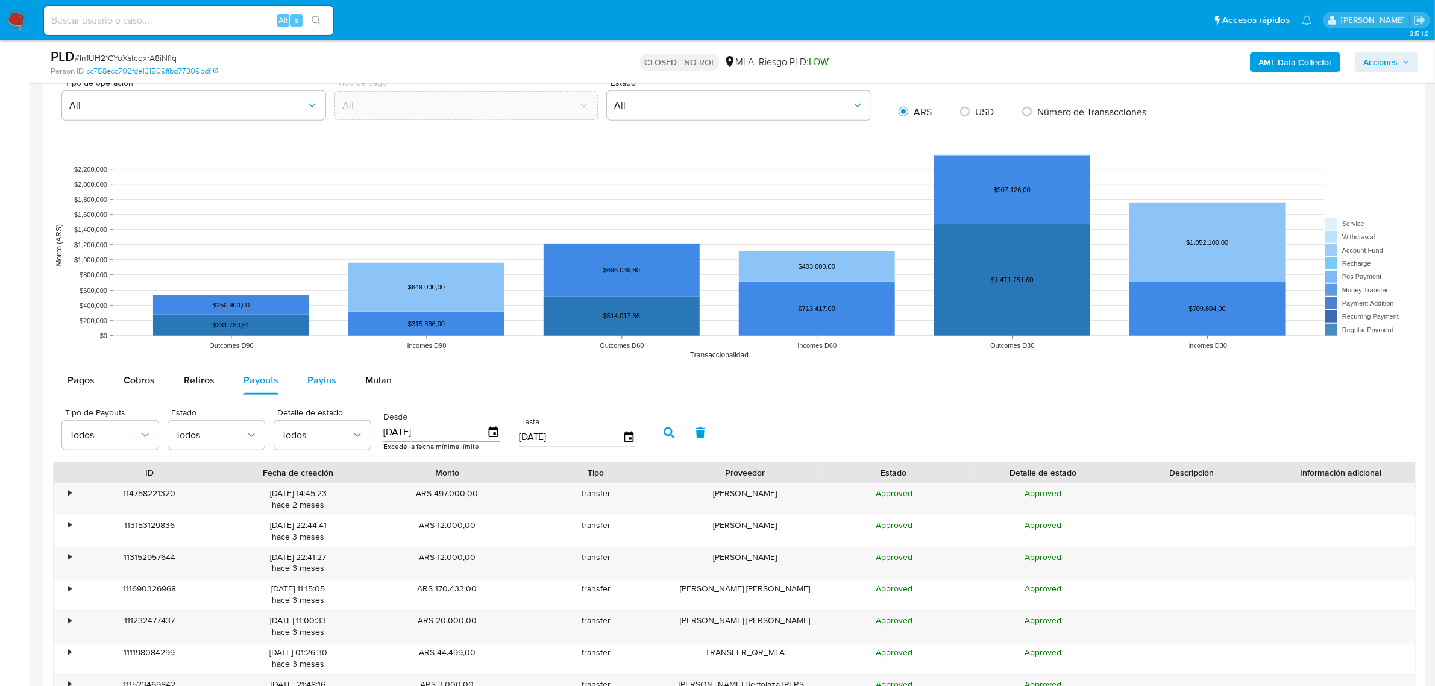
click at [312, 383] on span "Payins" at bounding box center [321, 380] width 29 height 14
select select "10"
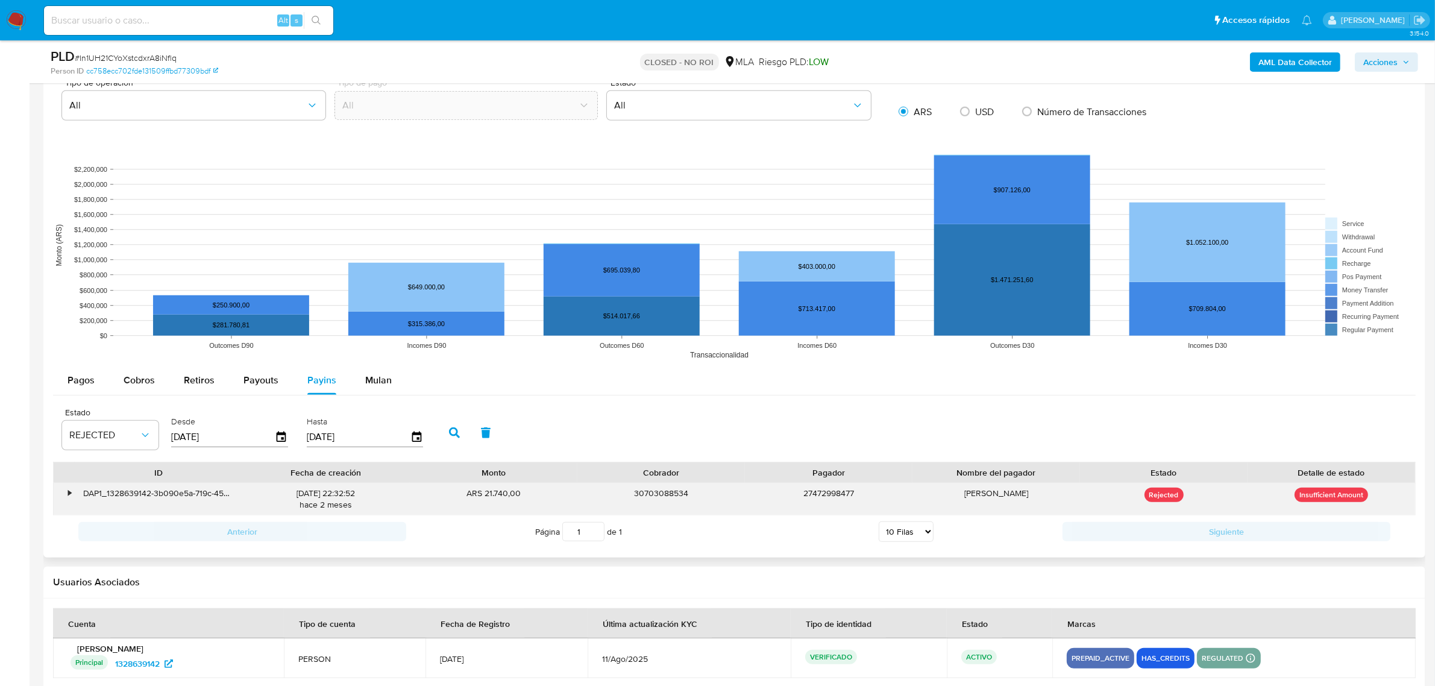
click at [66, 498] on div "•" at bounding box center [64, 498] width 21 height 31
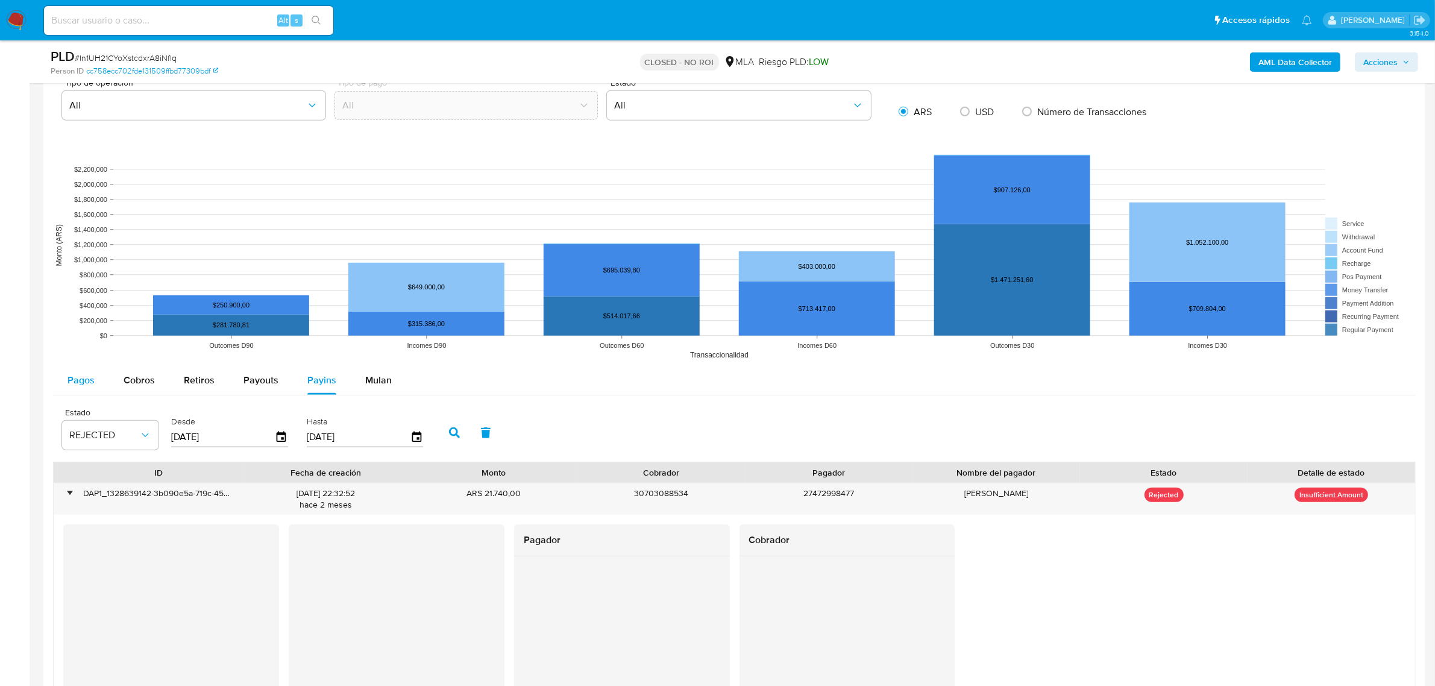
click at [74, 387] on span "Pagos" at bounding box center [81, 380] width 27 height 14
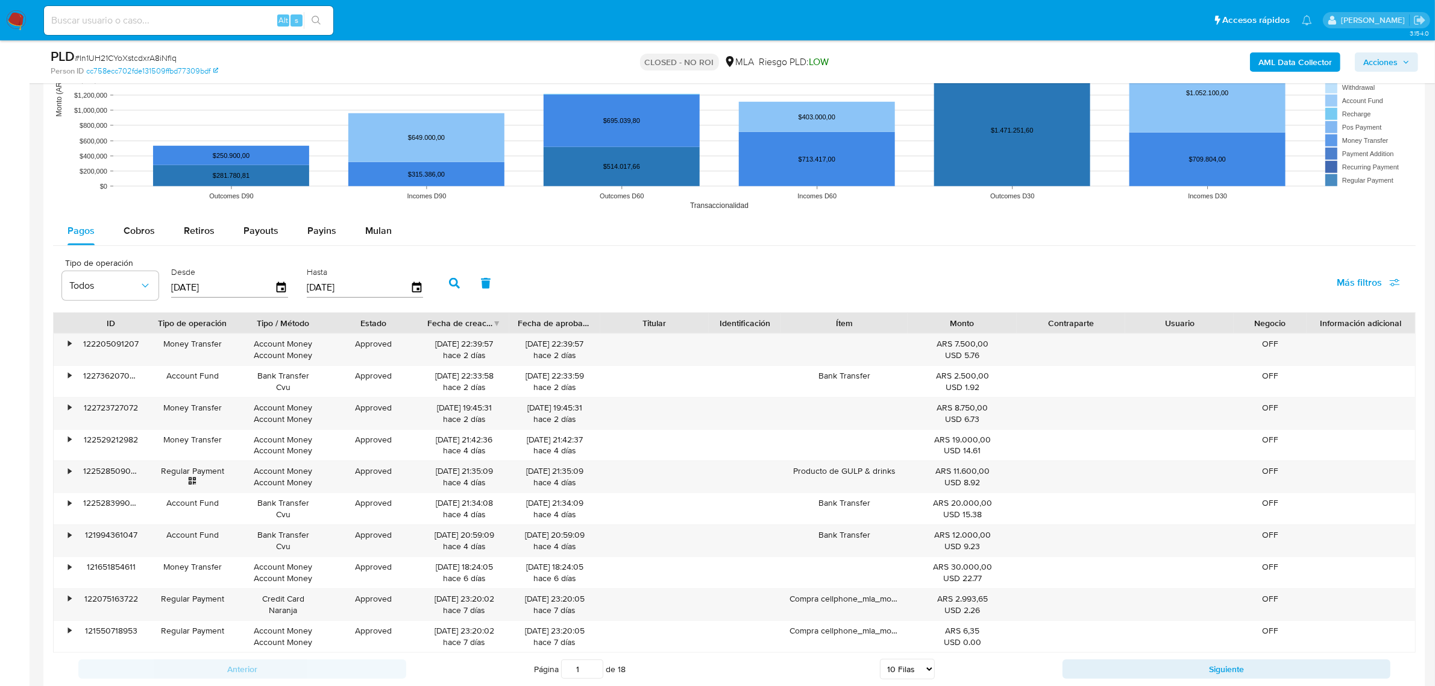
scroll to position [1205, 0]
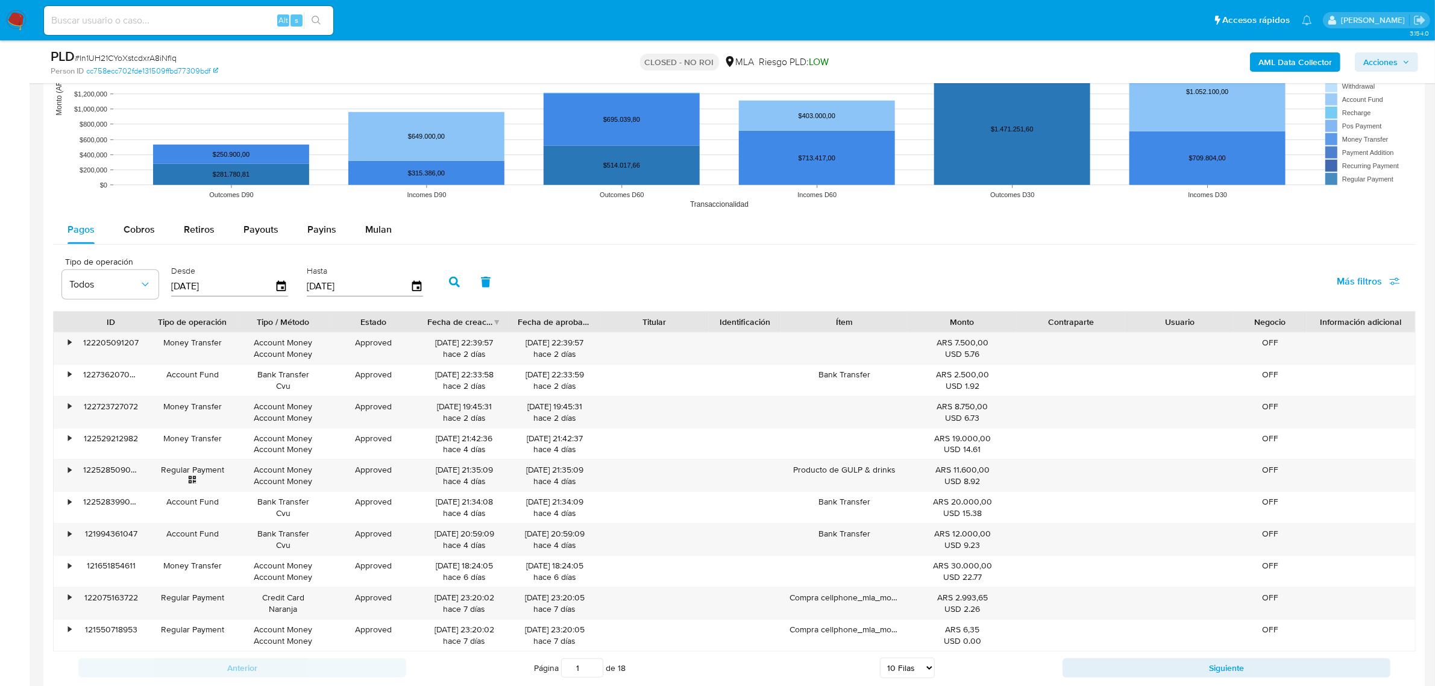
click at [130, 22] on input at bounding box center [188, 21] width 289 height 16
paste input "827811288"
type input "827811288"
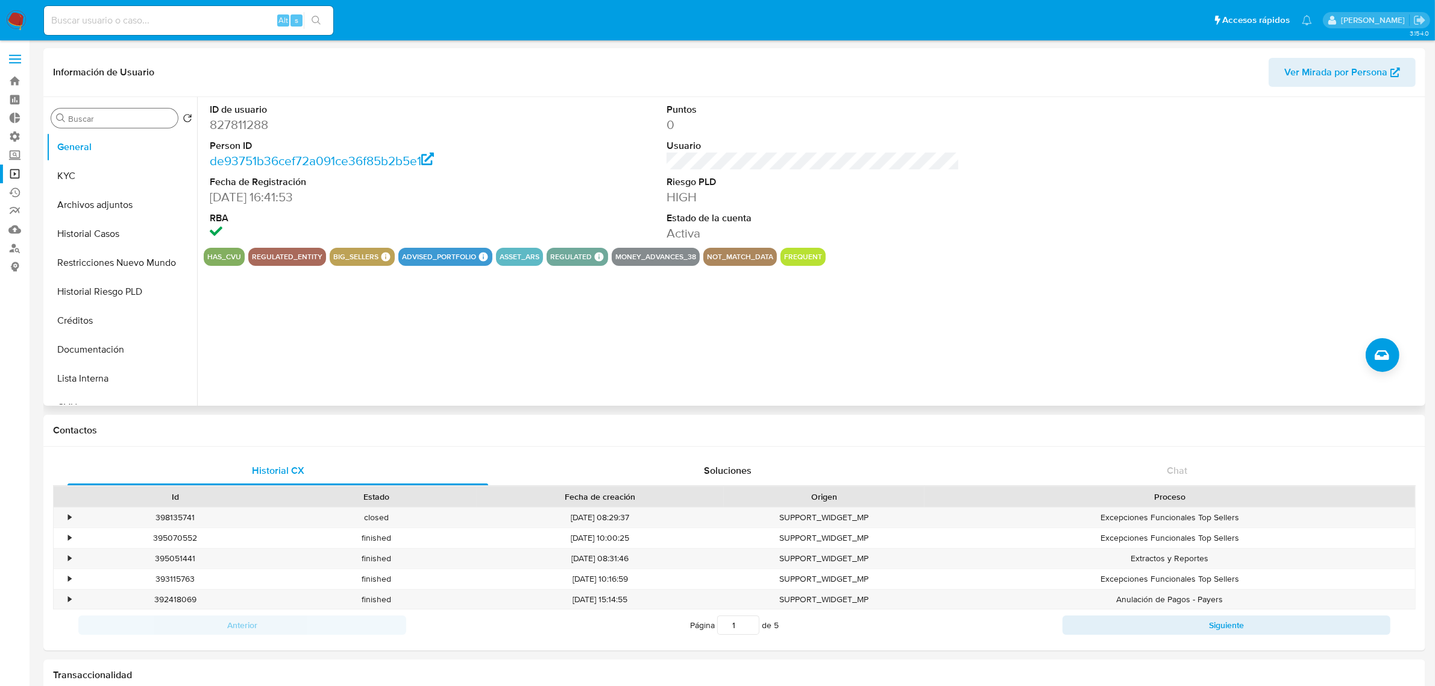
click at [72, 115] on input "Buscar" at bounding box center [120, 118] width 105 height 11
type input "fec"
click at [107, 181] on button "Fecha Compliant" at bounding box center [121, 176] width 151 height 29
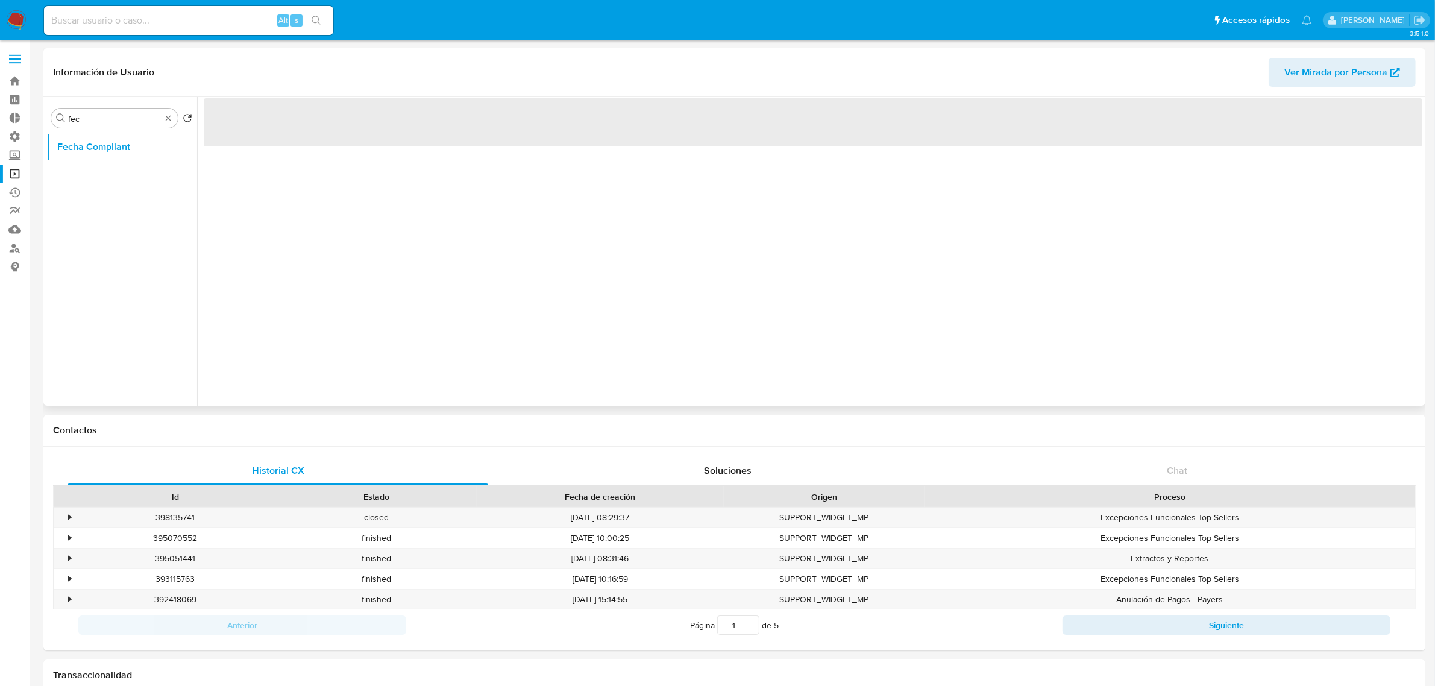
select select "10"
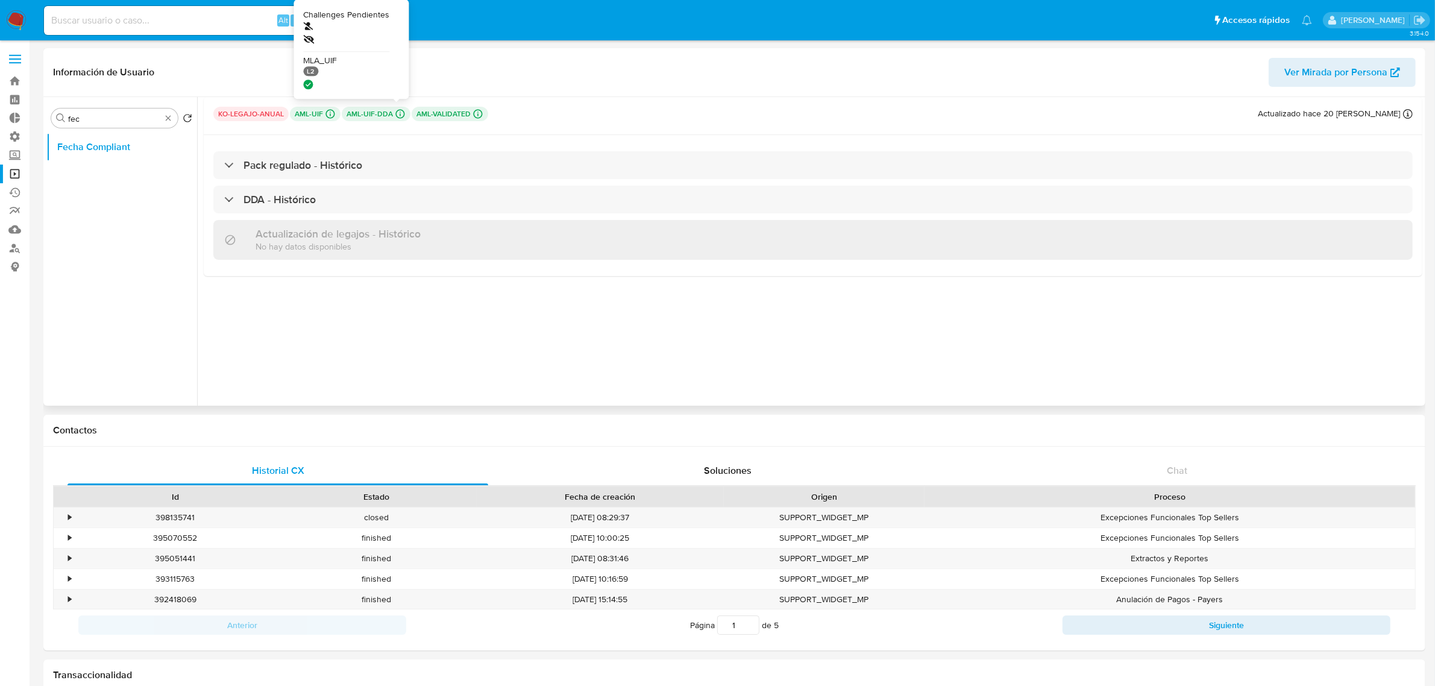
click at [401, 113] on icon at bounding box center [400, 113] width 11 height 11
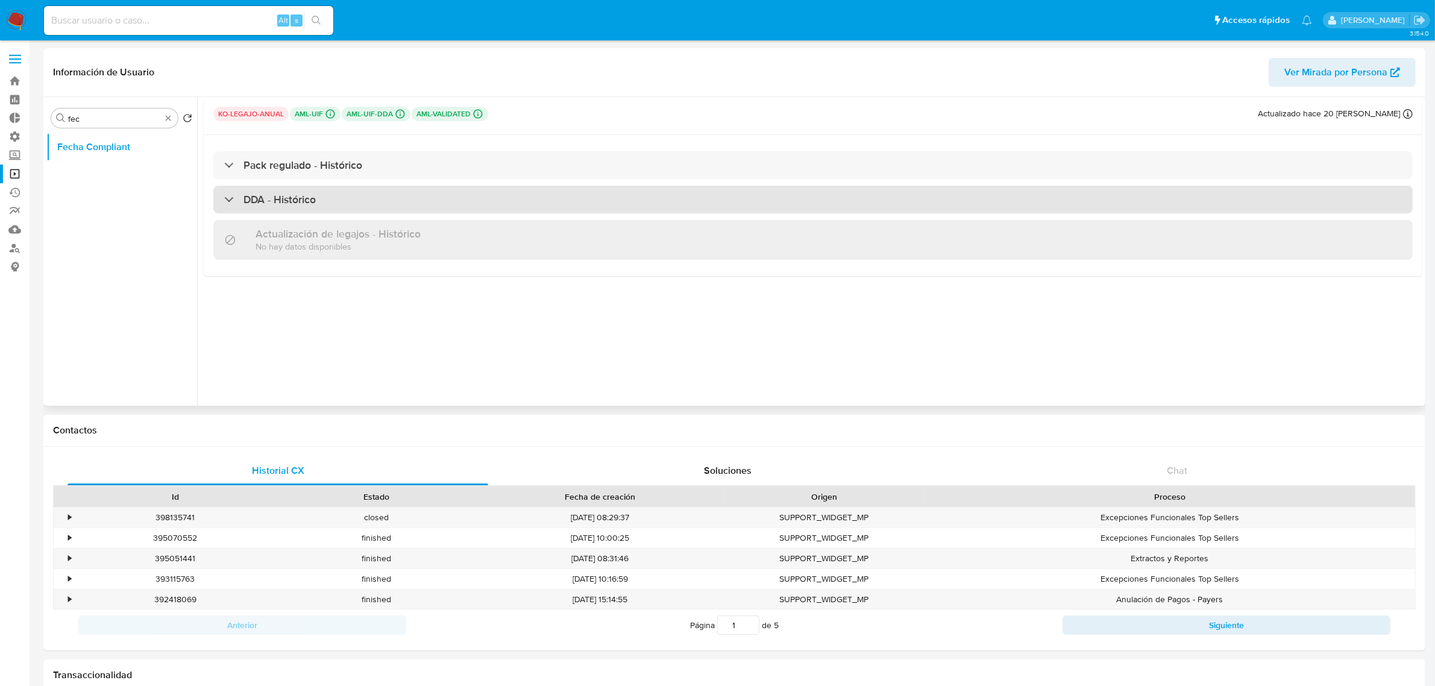
click at [315, 200] on h3 "DDA - Histórico" at bounding box center [280, 199] width 72 height 13
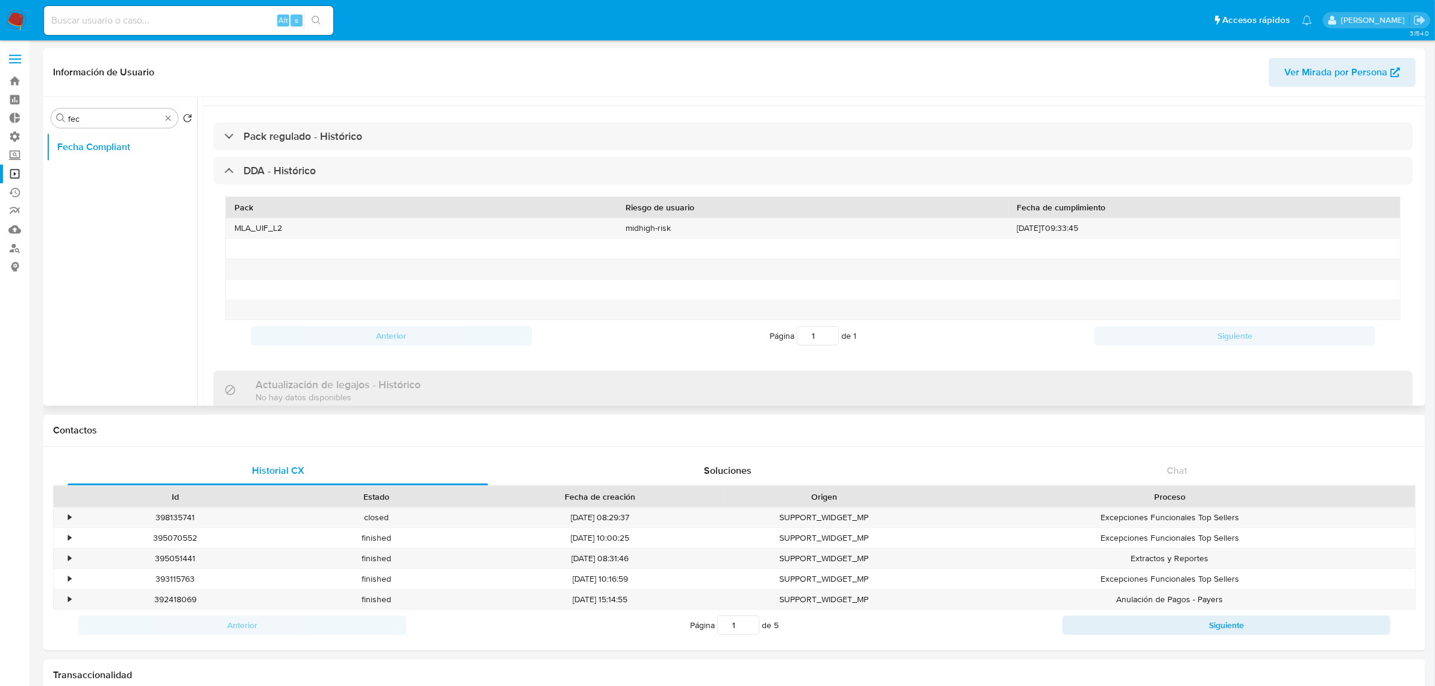
scroll to position [56, 0]
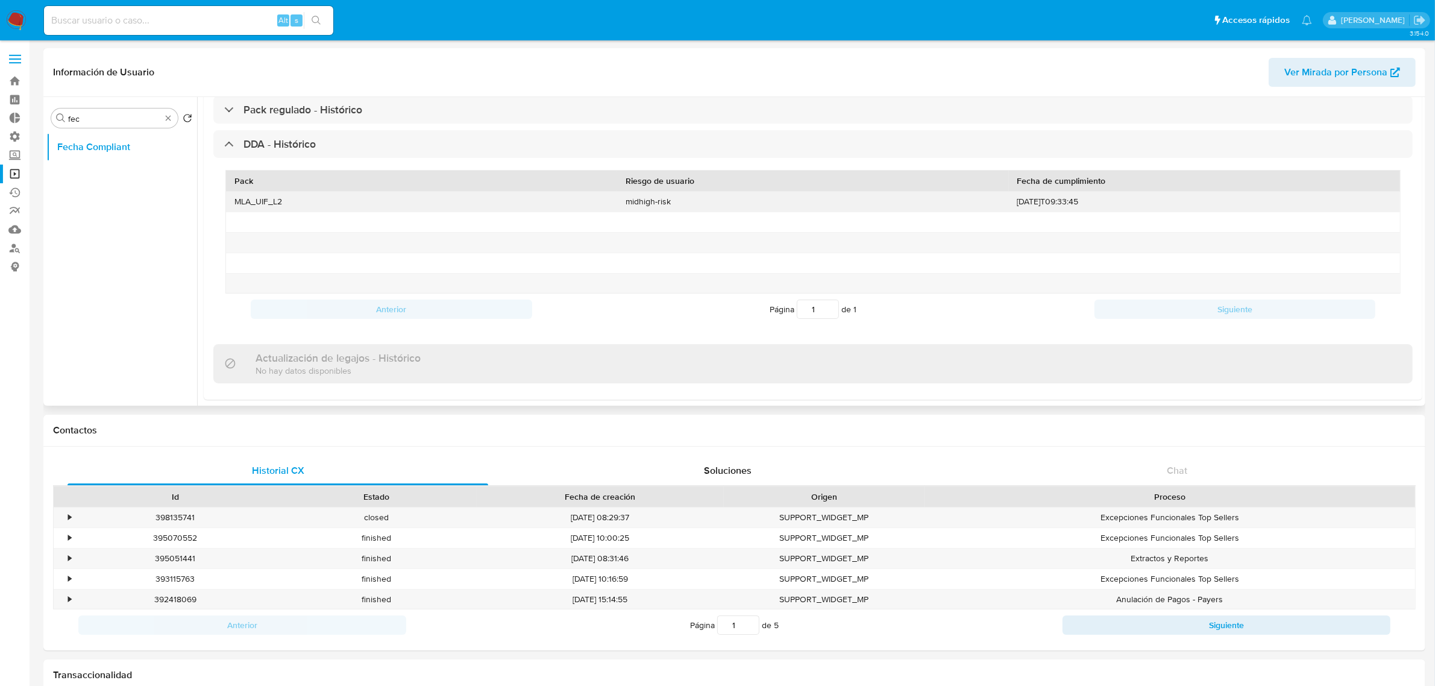
drag, startPoint x: 603, startPoint y: 200, endPoint x: 808, endPoint y: 204, distance: 205.0
click at [761, 200] on div "MLA_UIF_L2 midhigh-risk [DATE]T09:33:45" at bounding box center [813, 202] width 1174 height 20
drag, startPoint x: 1031, startPoint y: 203, endPoint x: 996, endPoint y: 205, distance: 35.6
click at [996, 205] on div "MLA_UIF_L2 midhigh-risk [DATE]T09:33:45" at bounding box center [813, 202] width 1174 height 20
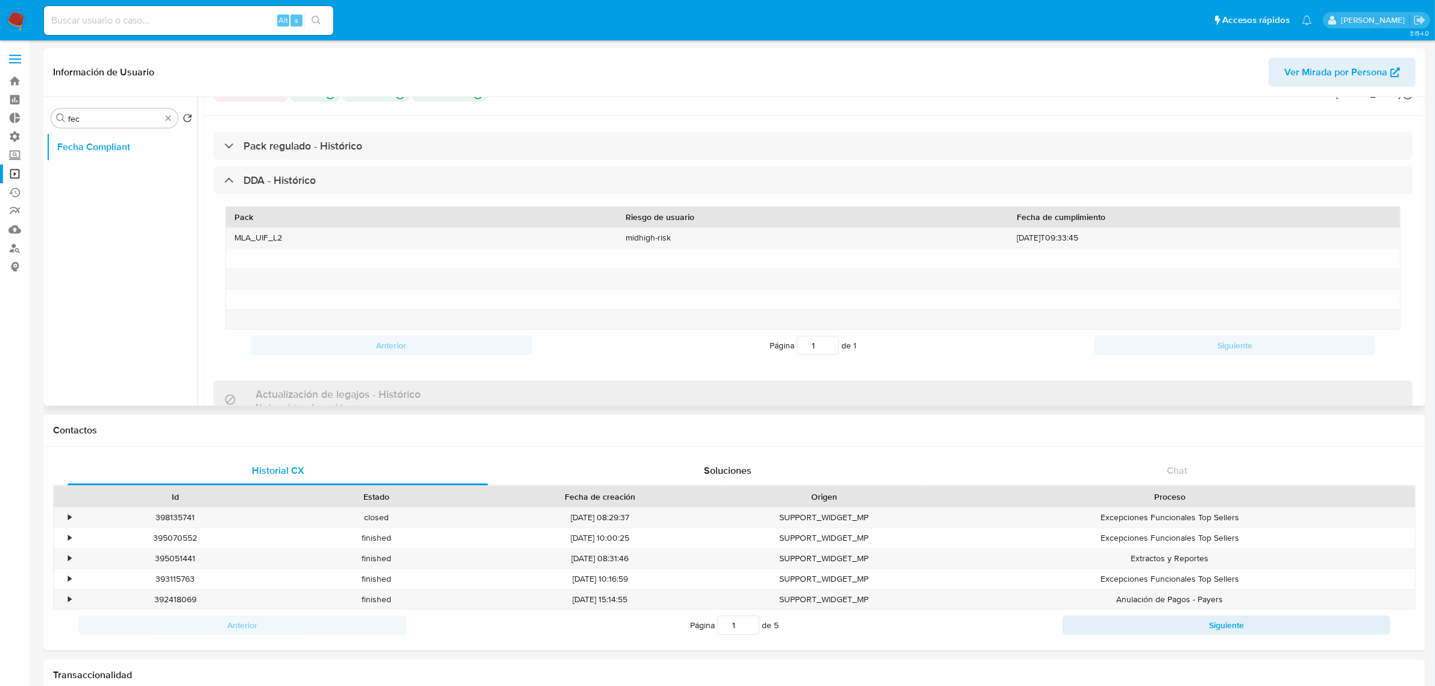
scroll to position [0, 0]
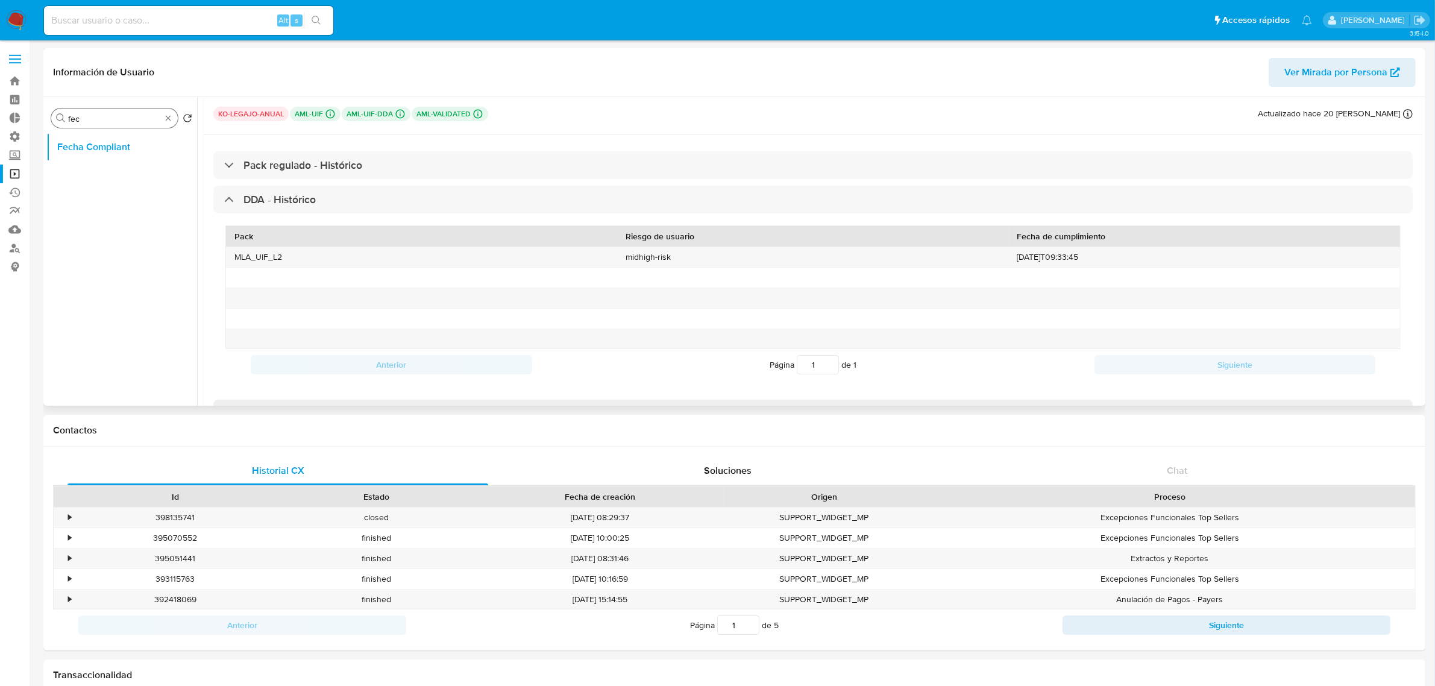
drag, startPoint x: 176, startPoint y: 113, endPoint x: 165, endPoint y: 116, distance: 11.8
click at [175, 113] on div "Buscar fec" at bounding box center [114, 117] width 127 height 19
drag, startPoint x: 165, startPoint y: 116, endPoint x: 149, endPoint y: 130, distance: 20.5
click at [128, 145] on button "General" at bounding box center [116, 147] width 141 height 29
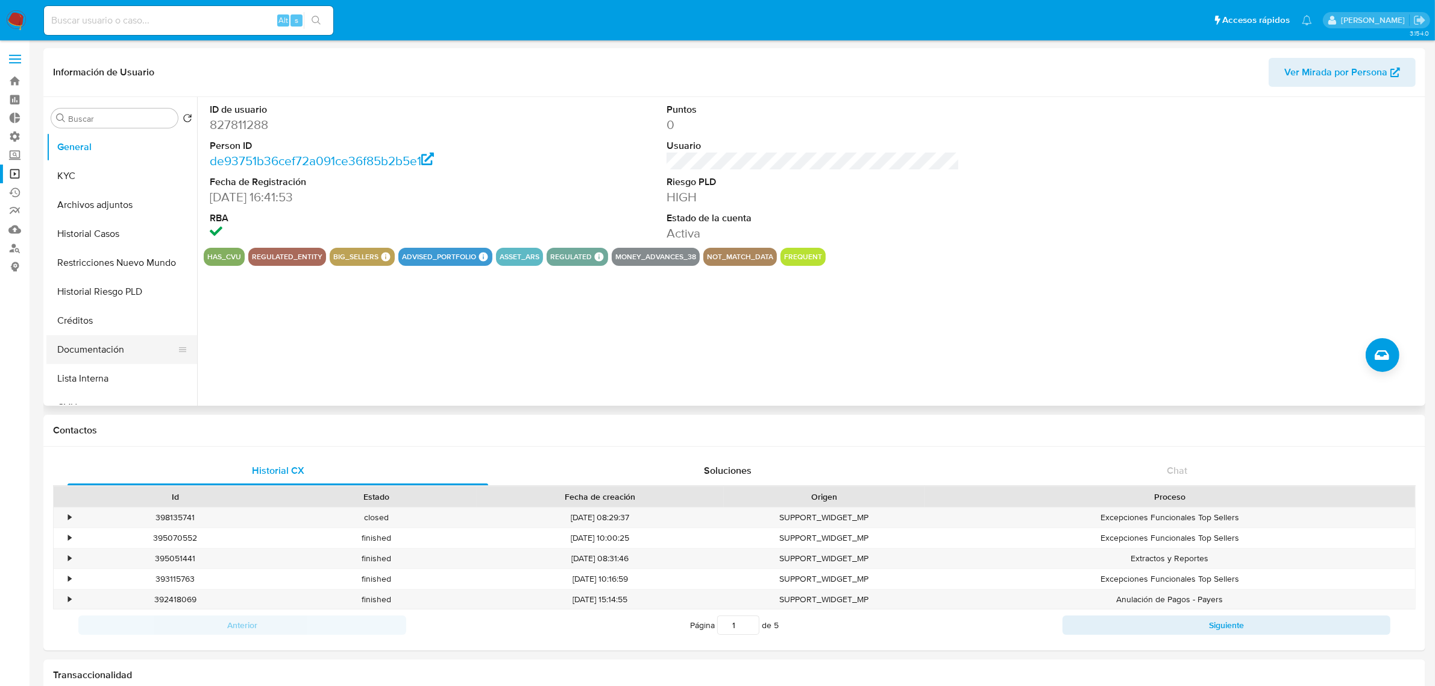
drag, startPoint x: 119, startPoint y: 347, endPoint x: 128, endPoint y: 348, distance: 9.7
click at [119, 347] on button "Documentación" at bounding box center [116, 349] width 141 height 29
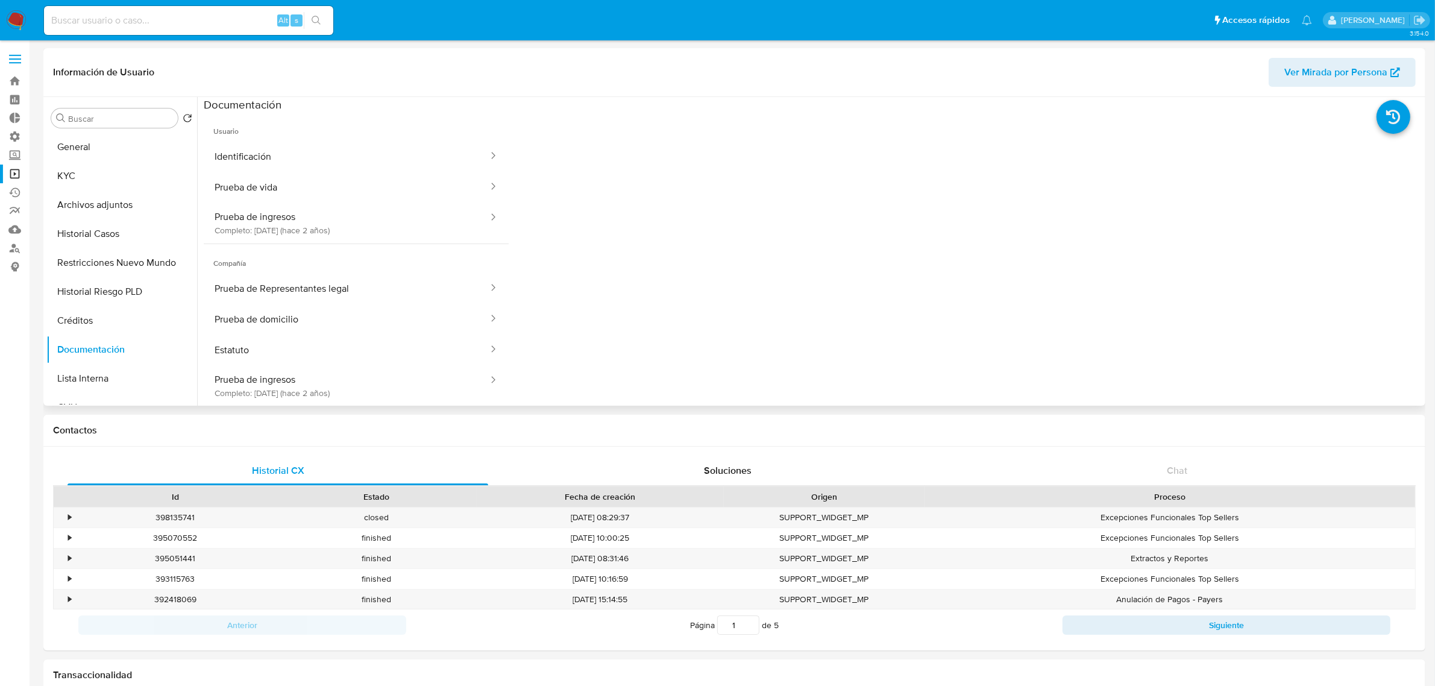
click at [104, 131] on div "Buscar Volver al orden por defecto General KYC Archivos adjuntos Historial Caso…" at bounding box center [121, 252] width 151 height 307
click at [103, 142] on button "General" at bounding box center [116, 147] width 141 height 29
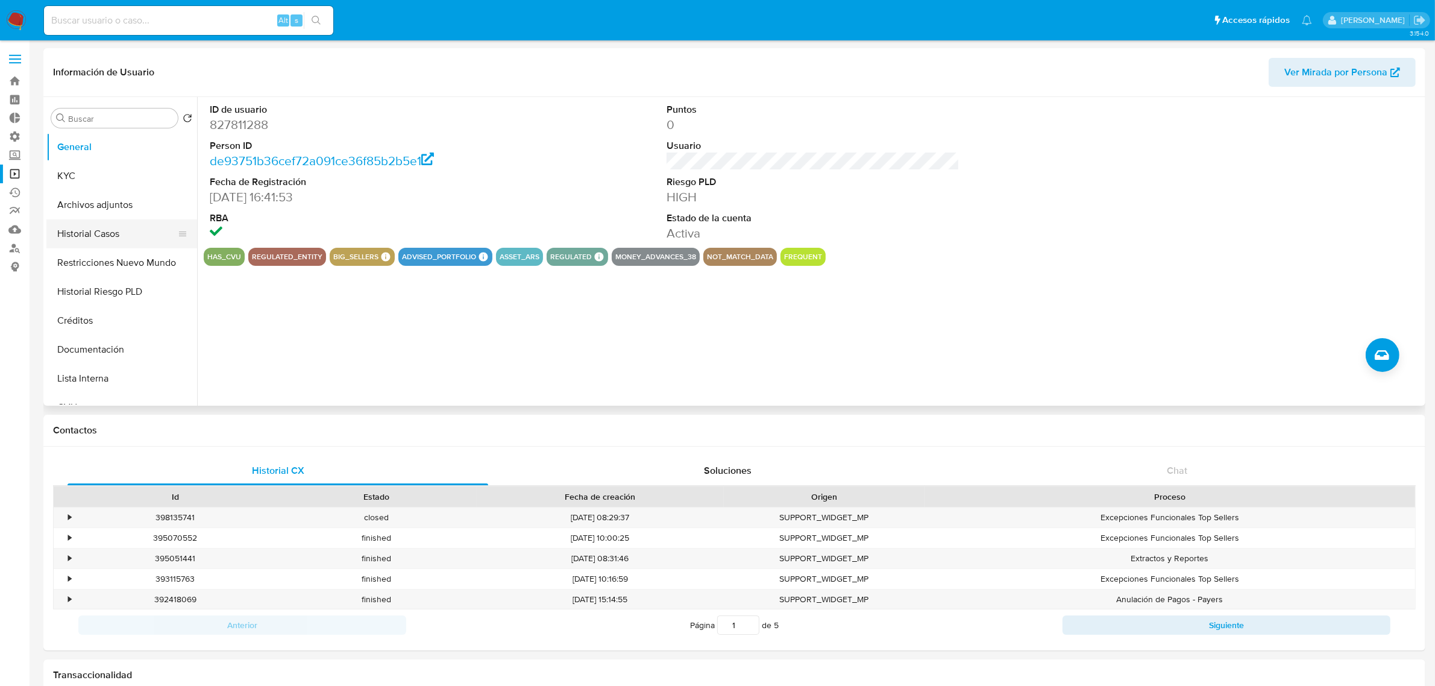
click at [110, 241] on button "Historial Casos" at bounding box center [116, 233] width 141 height 29
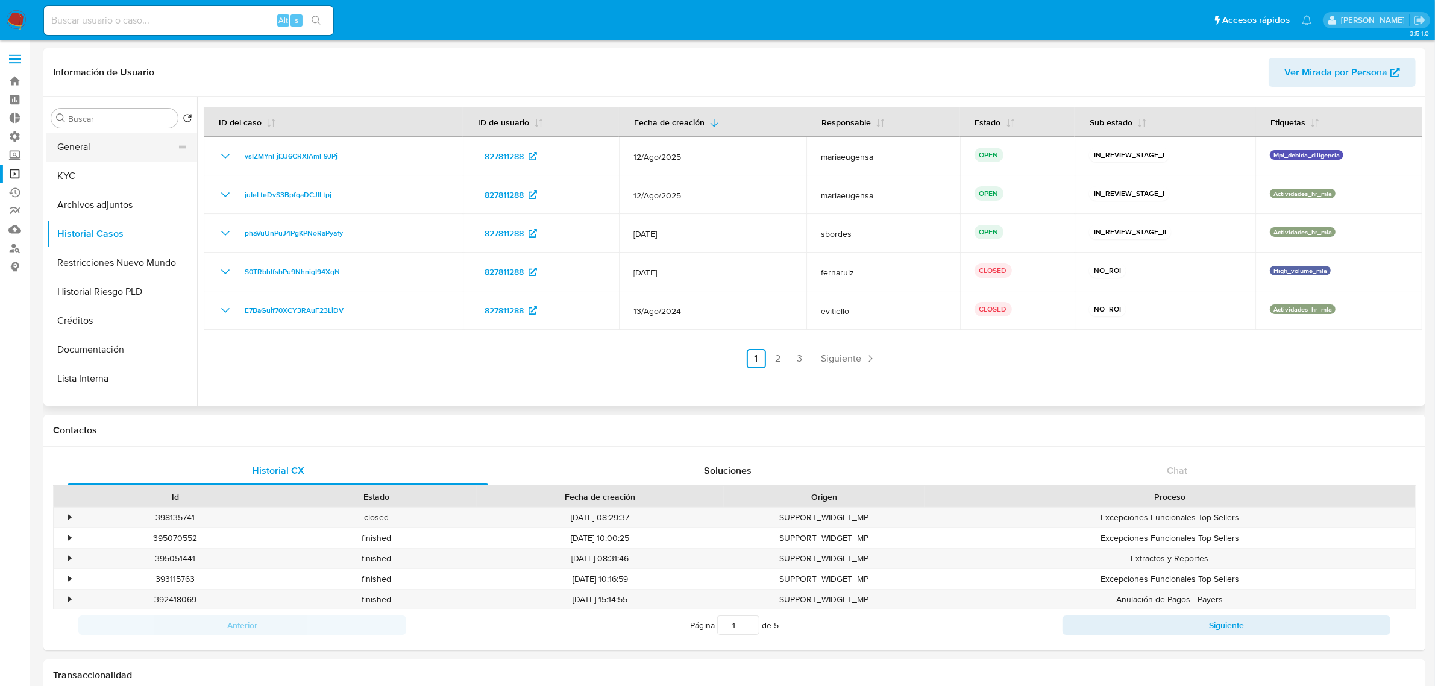
drag, startPoint x: 1366, startPoint y: 242, endPoint x: 174, endPoint y: 157, distance: 1195.3
click at [174, 157] on div "Buscar Volver al orden por defecto General KYC Archivos adjuntos Historial Caso…" at bounding box center [734, 251] width 1376 height 309
click at [784, 477] on div "Soluciones" at bounding box center [727, 470] width 421 height 29
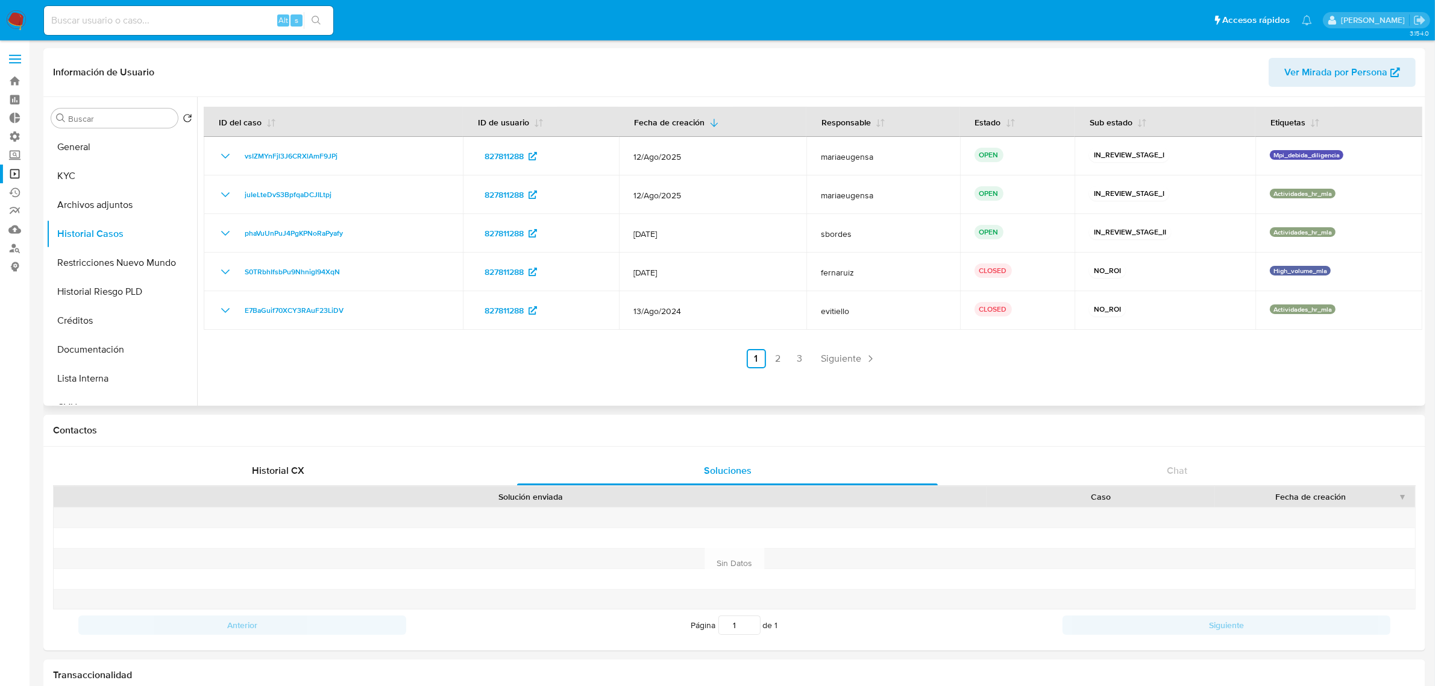
click at [1109, 50] on div "Información de Usuario Ver Mirada por Persona" at bounding box center [734, 72] width 1382 height 49
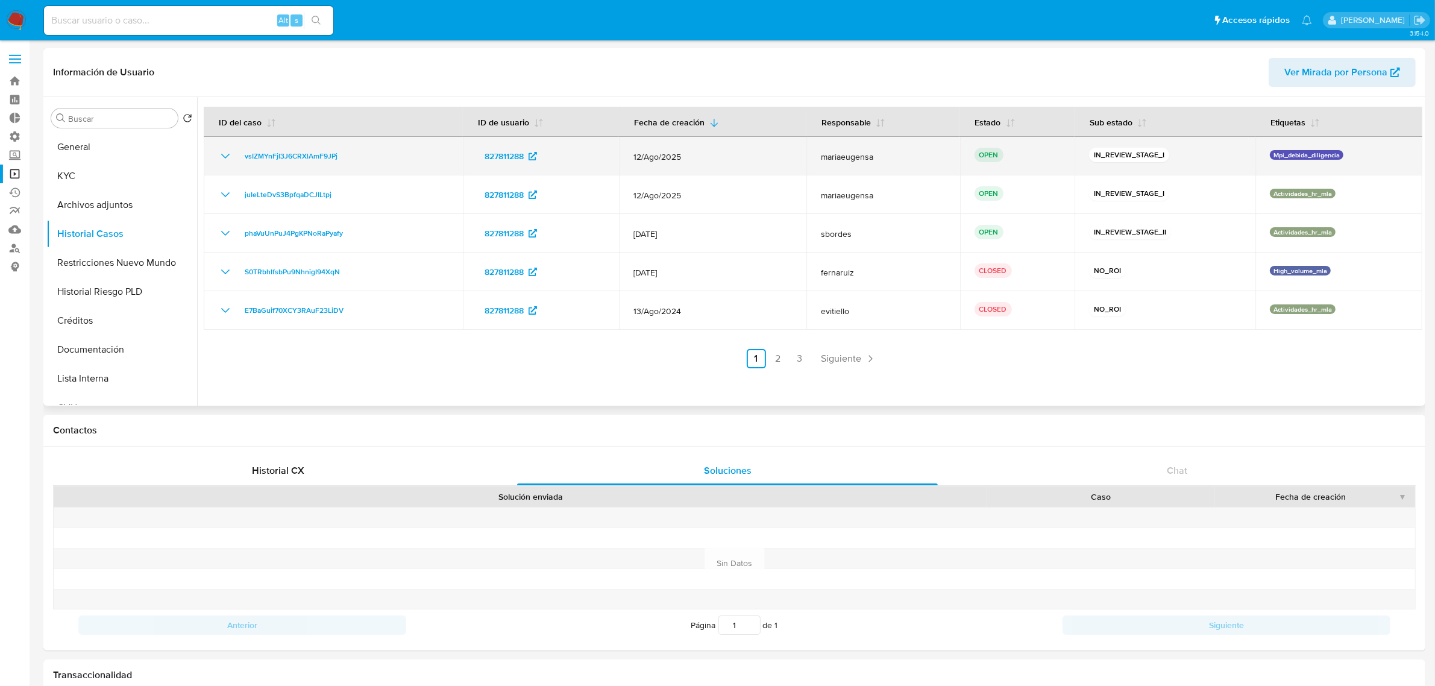
drag, startPoint x: 1219, startPoint y: 159, endPoint x: 776, endPoint y: 162, distance: 442.4
click at [776, 162] on tr "vsIZMYnFjl3J6CRXlAmF9JPj 827811288 12/Ago/2025 mariaeugensa OPEN IN_REVIEW_STAG…" at bounding box center [813, 156] width 1219 height 39
